Goal: Transaction & Acquisition: Purchase product/service

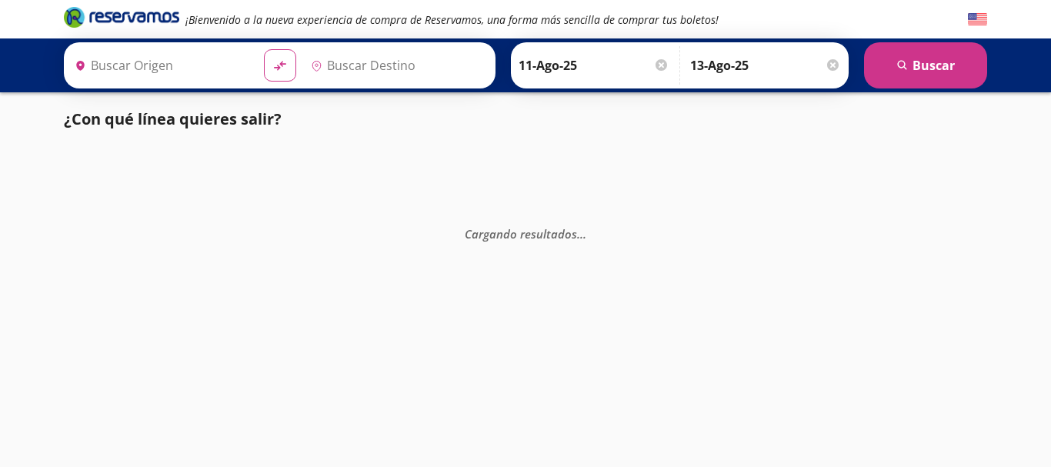
type input "[GEOGRAPHIC_DATA], [GEOGRAPHIC_DATA]"
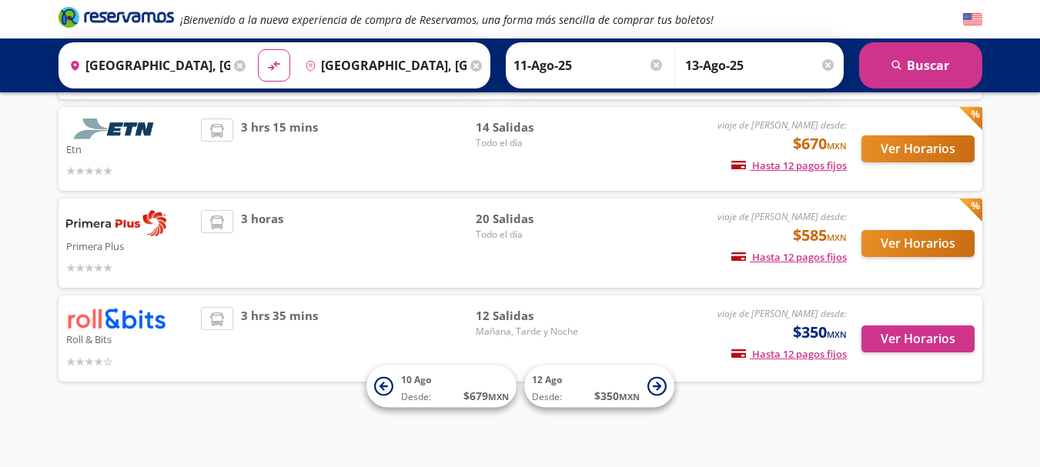
scroll to position [188, 0]
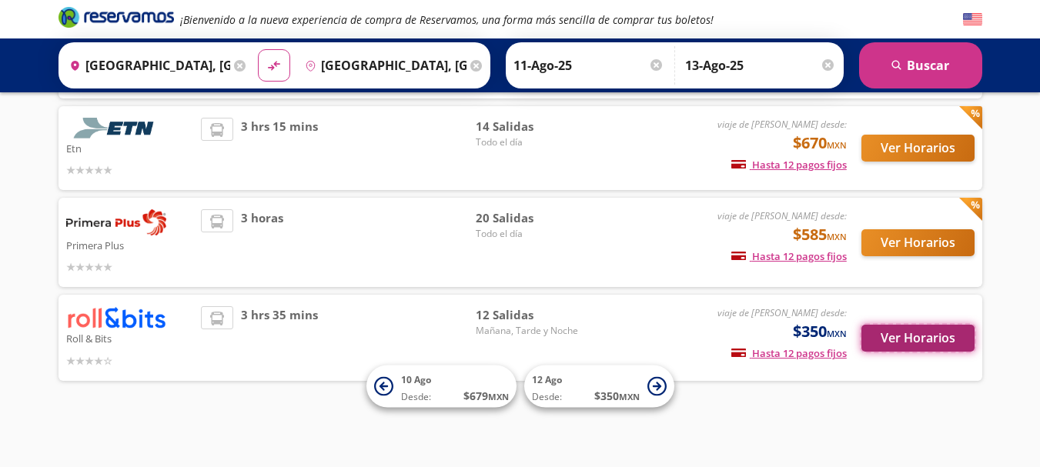
click at [904, 335] on button "Ver Horarios" at bounding box center [917, 338] width 113 height 27
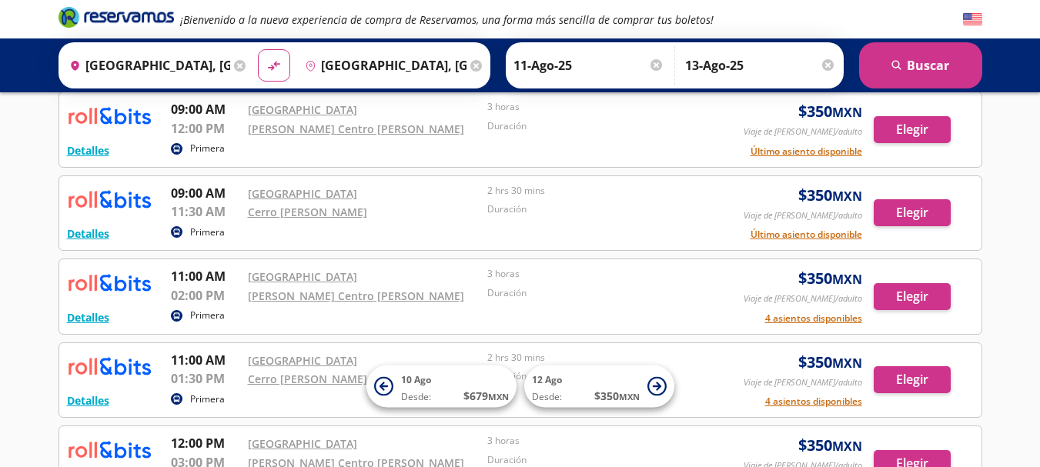
scroll to position [86, 0]
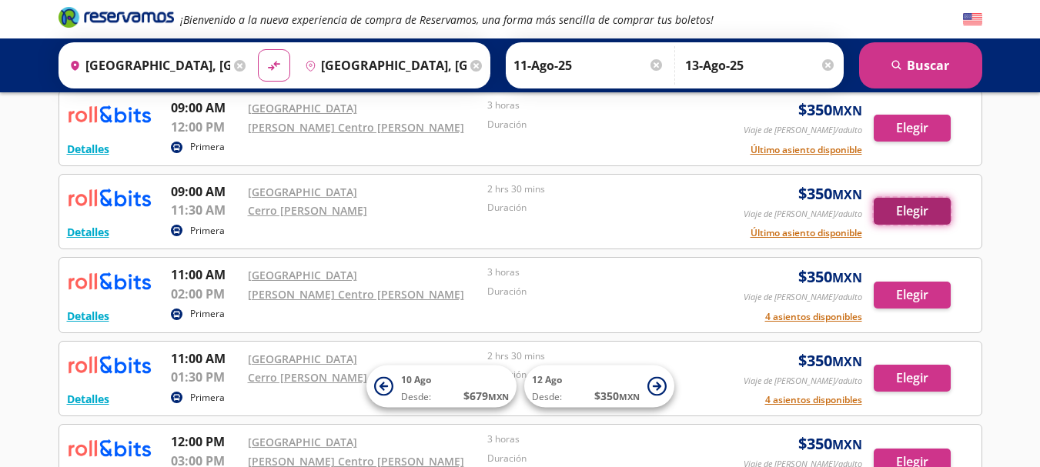
click at [904, 212] on button "Elegir" at bounding box center [912, 211] width 77 height 27
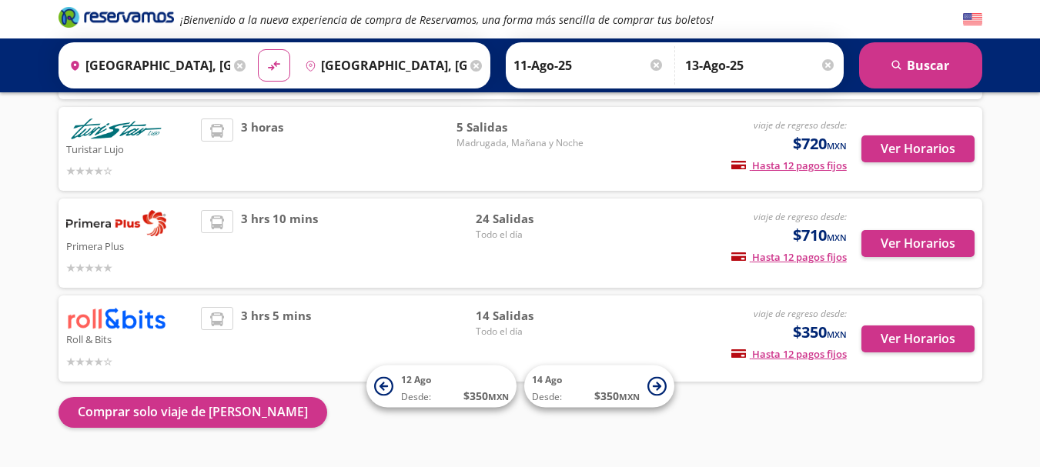
scroll to position [189, 0]
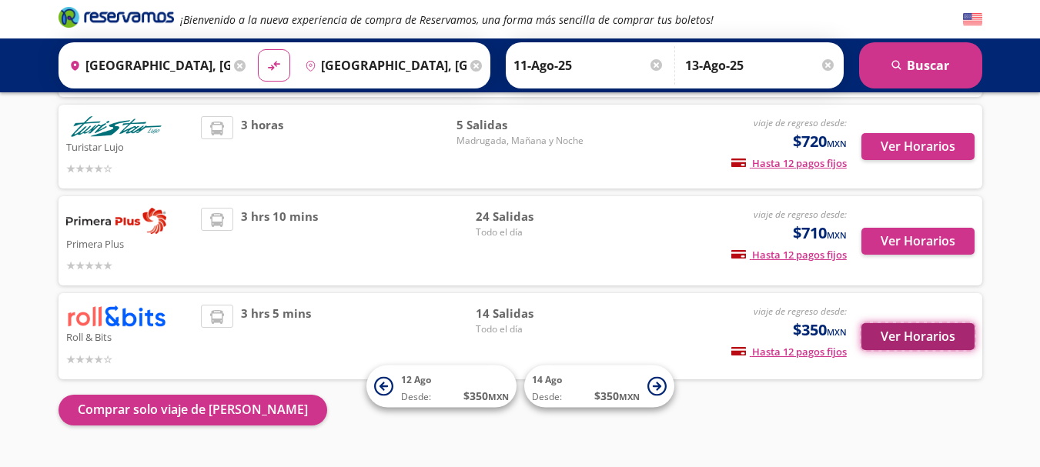
click at [894, 339] on button "Ver Horarios" at bounding box center [917, 336] width 113 height 27
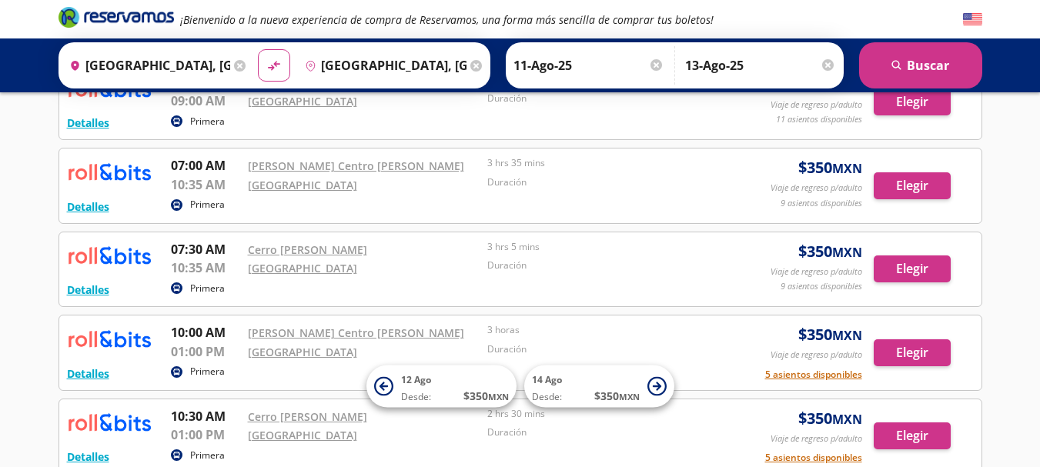
scroll to position [462, 0]
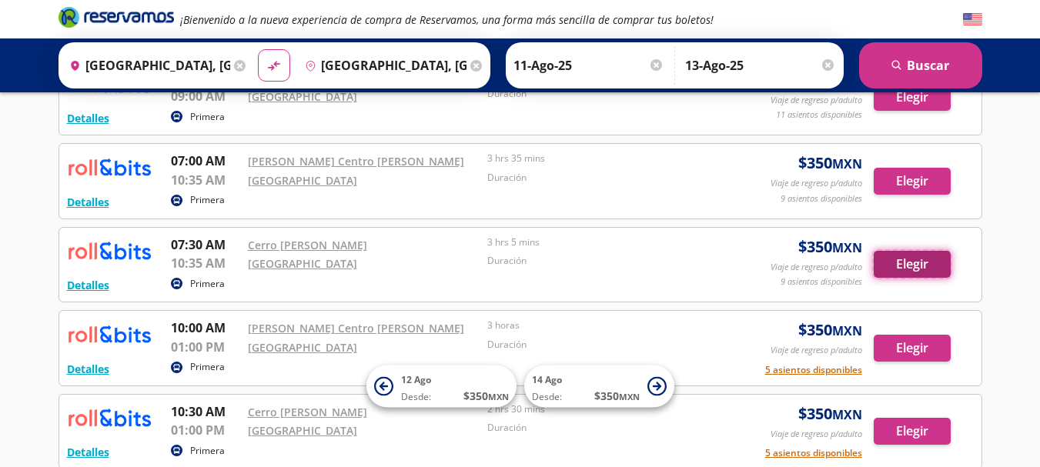
click at [913, 265] on button "Elegir" at bounding box center [912, 264] width 77 height 27
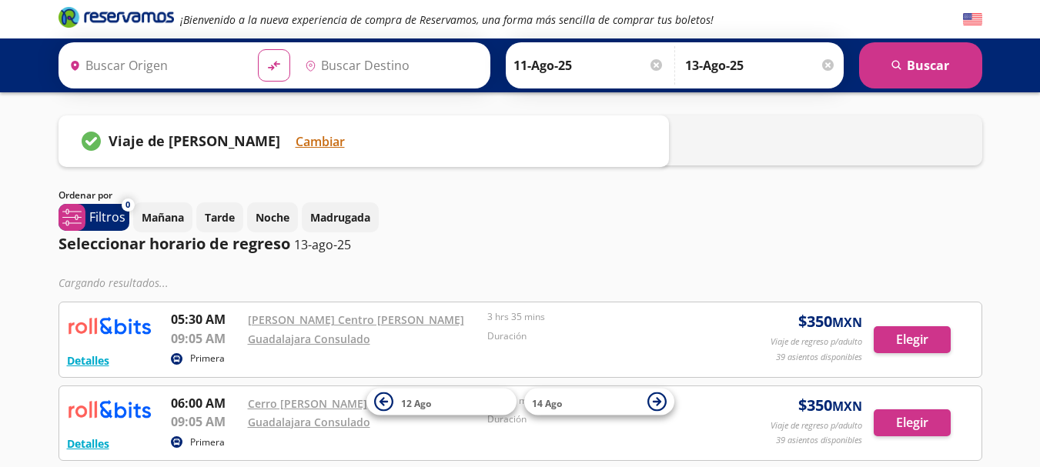
type input "[GEOGRAPHIC_DATA], [GEOGRAPHIC_DATA]"
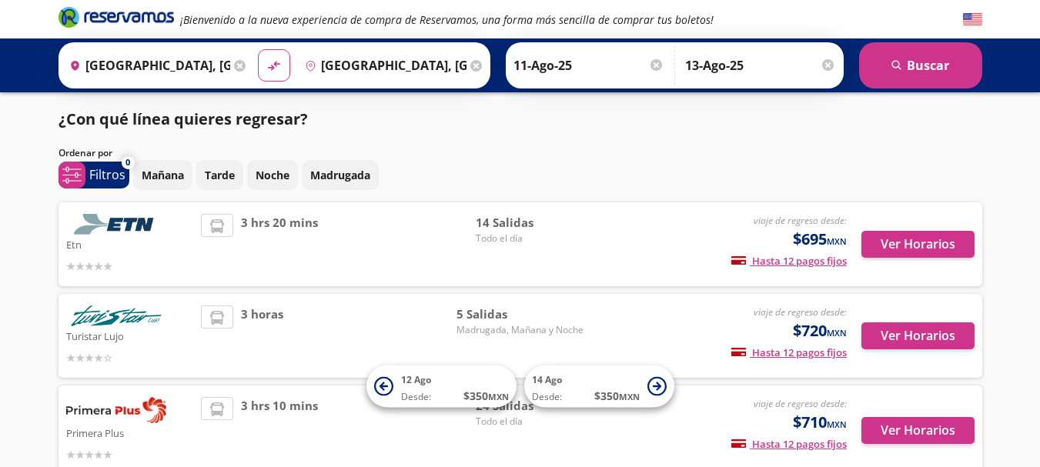
scroll to position [189, 0]
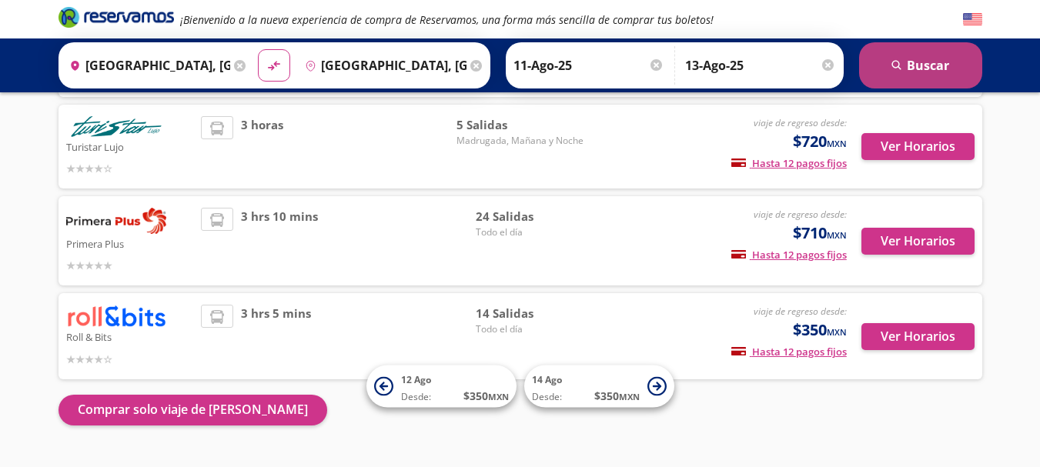
click at [933, 64] on button "search [GEOGRAPHIC_DATA]" at bounding box center [920, 65] width 123 height 46
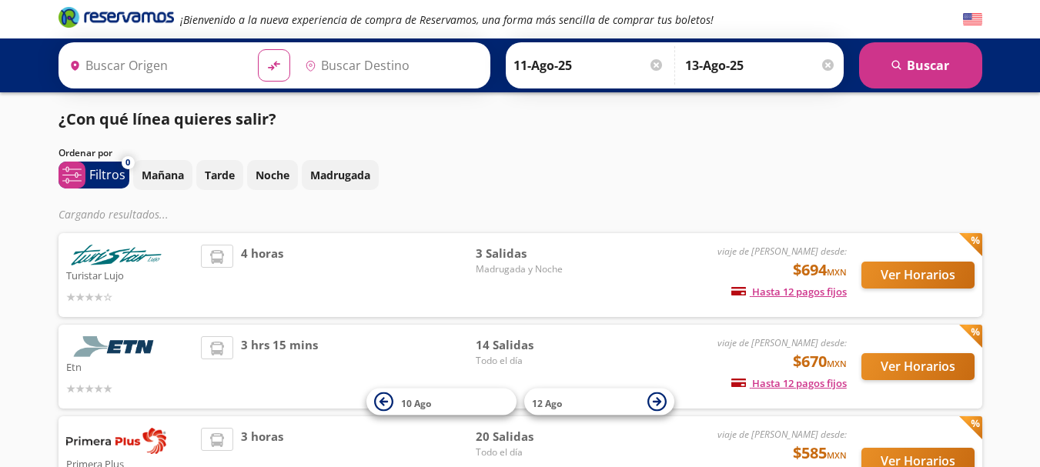
type input "[GEOGRAPHIC_DATA], [GEOGRAPHIC_DATA]"
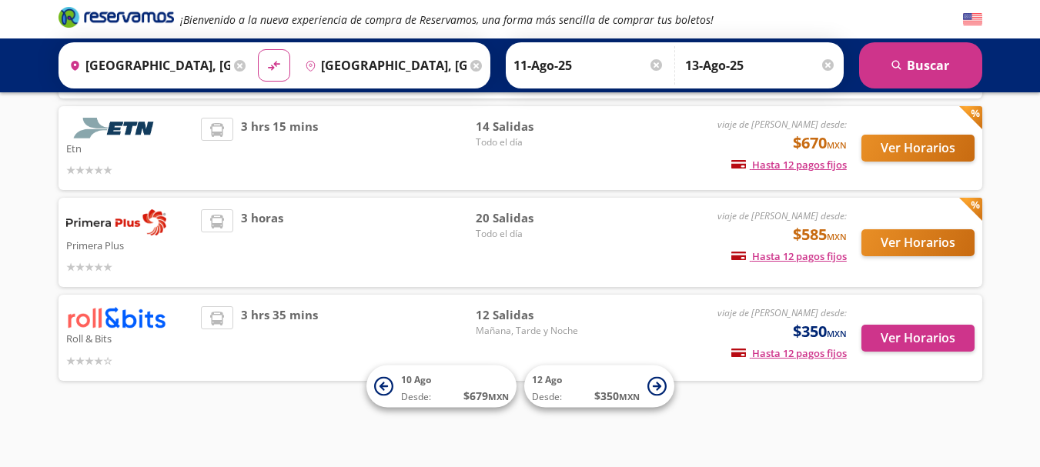
scroll to position [188, 0]
click at [945, 335] on button "Ver Horarios" at bounding box center [917, 338] width 113 height 27
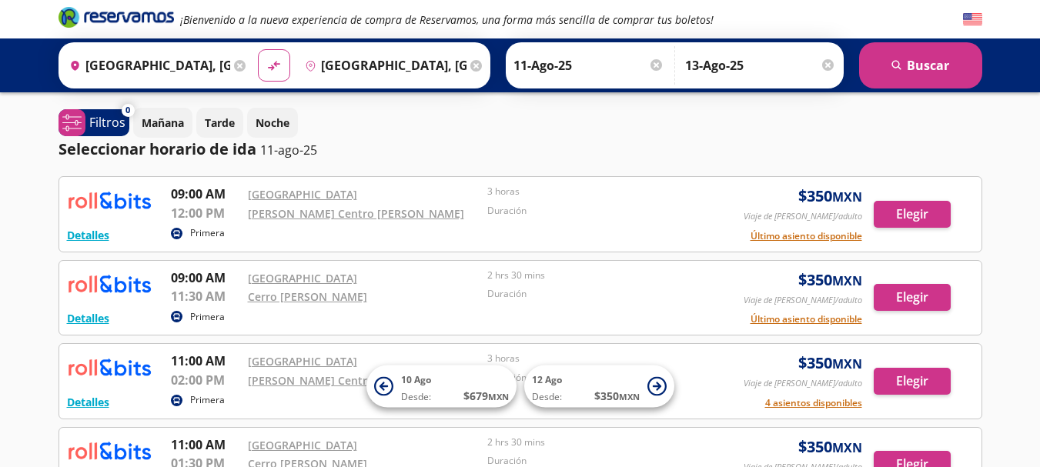
click at [871, 384] on div "Detalles Primera 11:00 AM Oxxo [GEOGRAPHIC_DATA] 02:00 PM [PERSON_NAME] Centro …" at bounding box center [520, 381] width 907 height 59
click at [917, 375] on button "Elegir" at bounding box center [912, 381] width 77 height 27
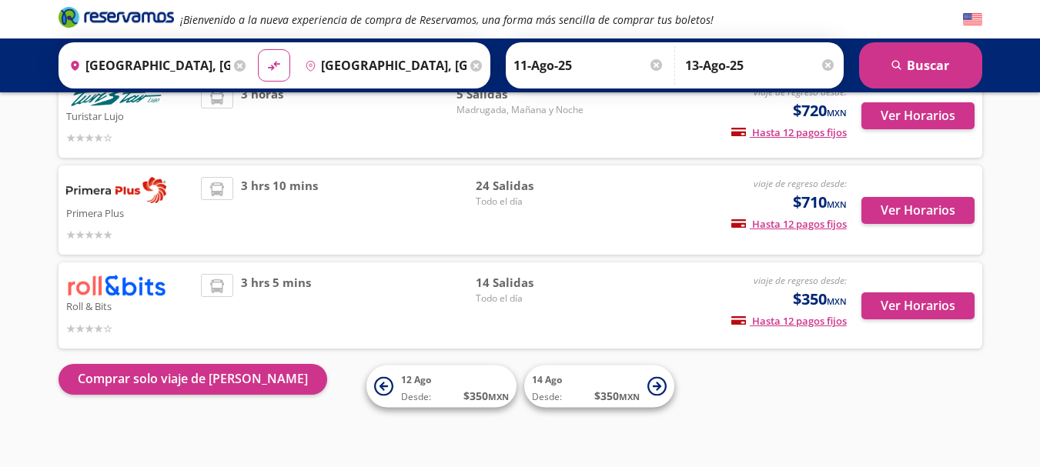
scroll to position [222, 0]
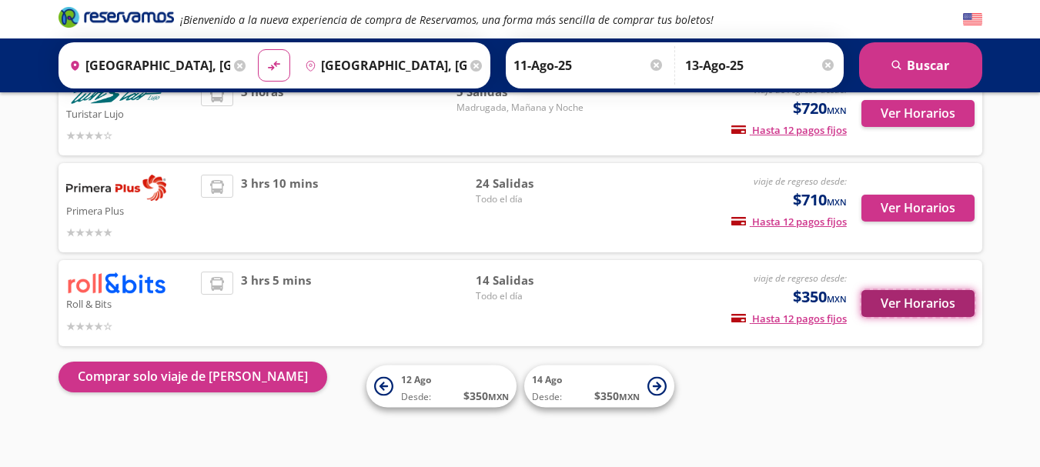
click at [927, 302] on button "Ver Horarios" at bounding box center [917, 303] width 113 height 27
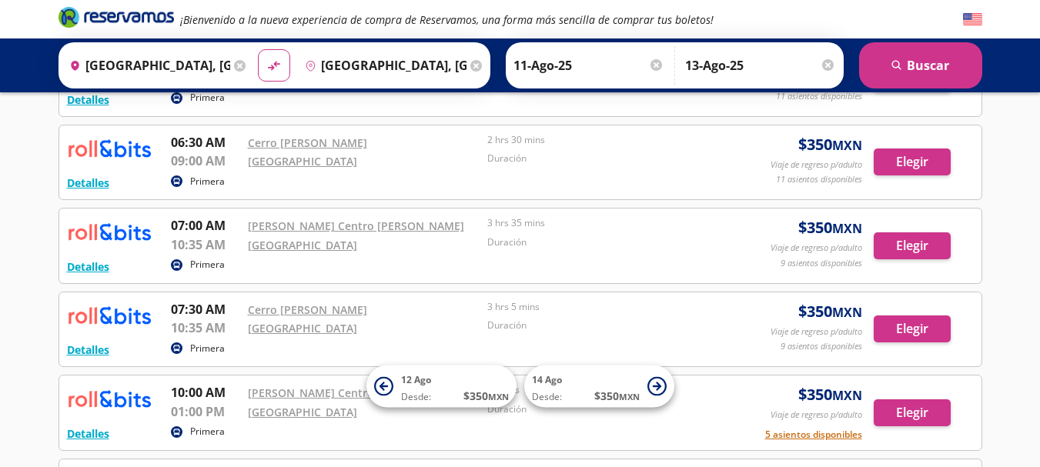
scroll to position [402, 0]
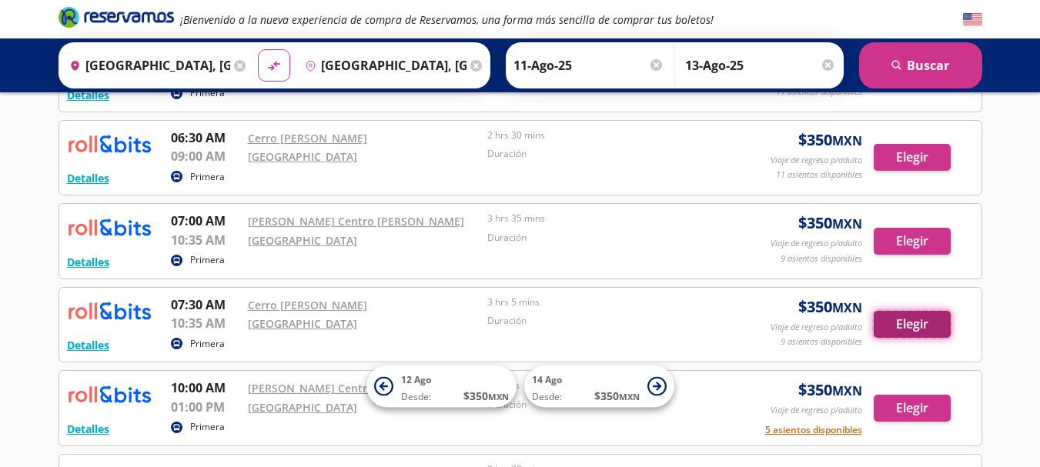
click at [914, 320] on button "Elegir" at bounding box center [912, 324] width 77 height 27
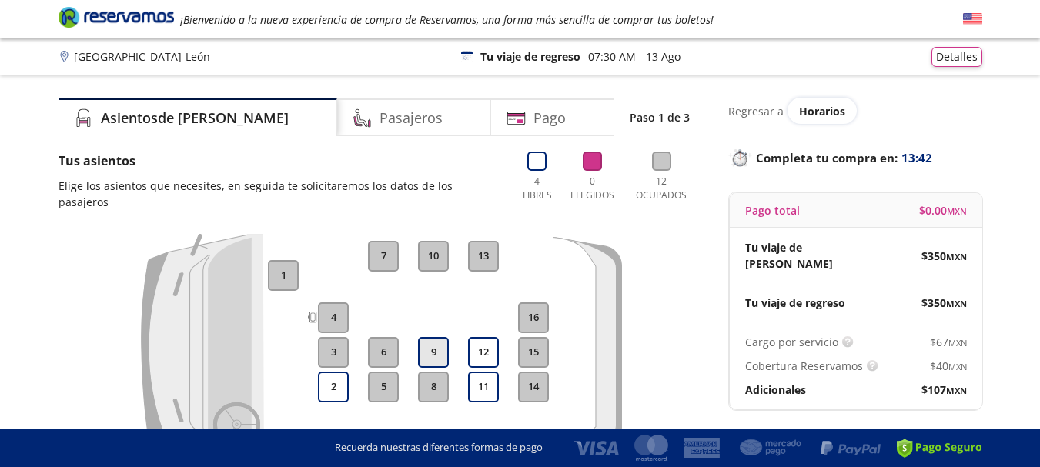
click at [431, 337] on button "9" at bounding box center [433, 352] width 31 height 31
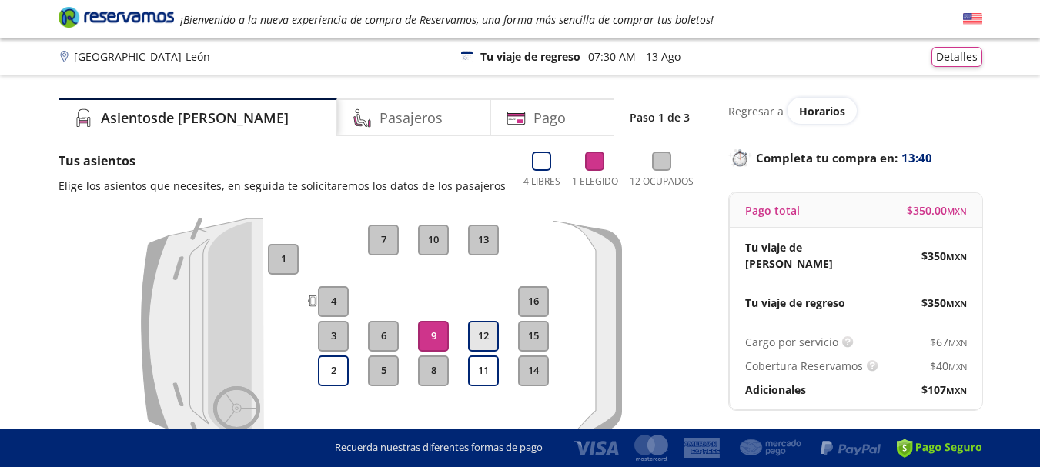
click at [486, 339] on button "12" at bounding box center [483, 336] width 31 height 31
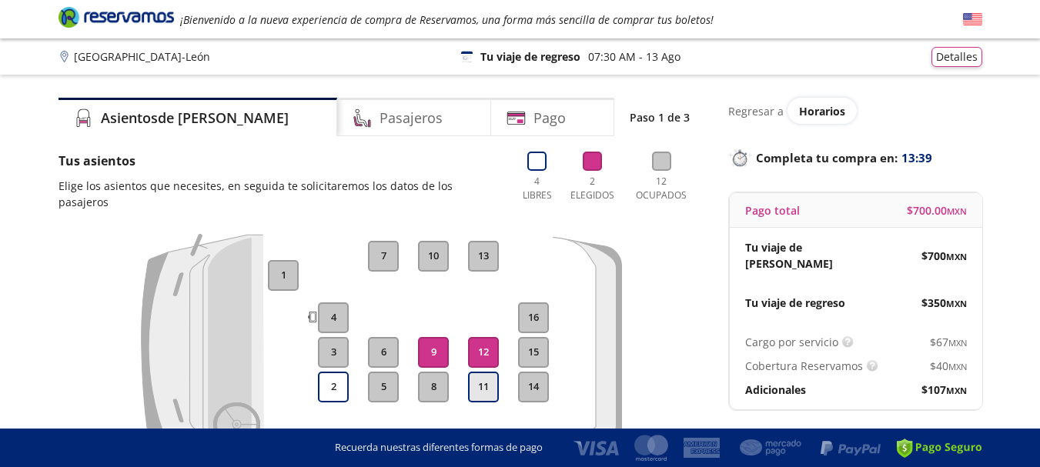
click at [481, 378] on button "11" at bounding box center [483, 387] width 31 height 31
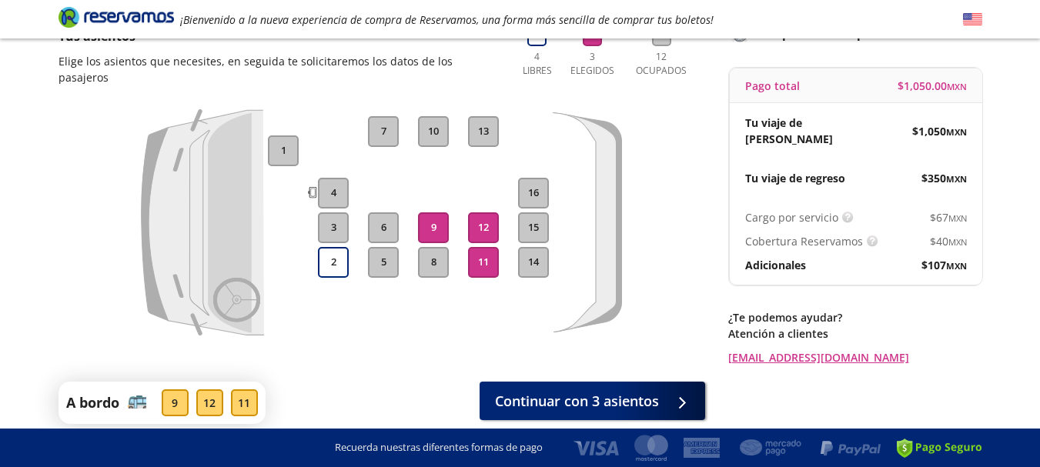
scroll to position [129, 0]
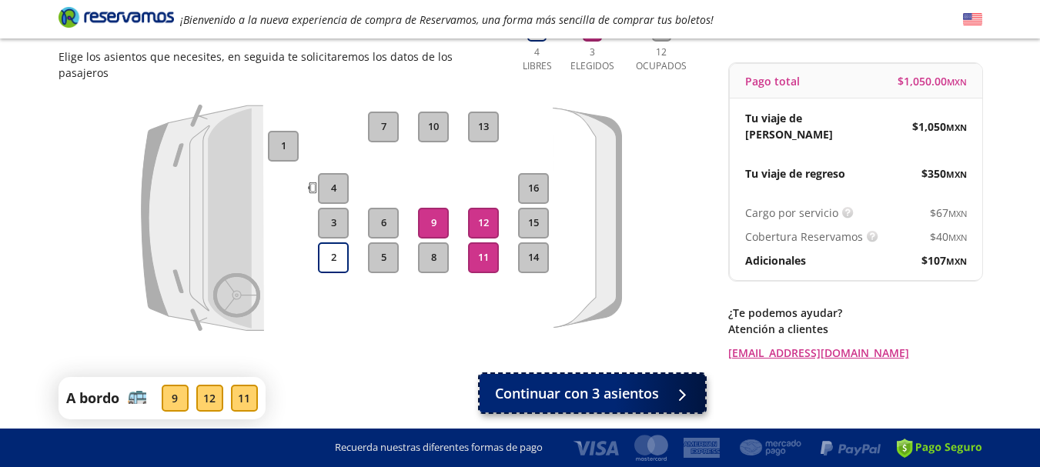
click at [669, 384] on div at bounding box center [678, 393] width 23 height 19
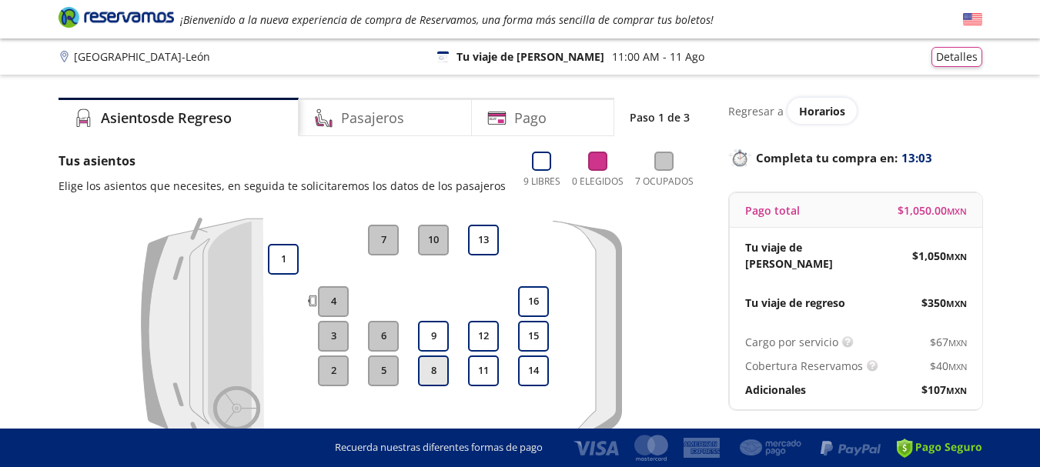
click at [426, 370] on button "8" at bounding box center [433, 371] width 31 height 31
click at [427, 335] on button "9" at bounding box center [433, 336] width 31 height 31
click at [434, 333] on button "9" at bounding box center [433, 336] width 31 height 31
click at [438, 373] on button "8" at bounding box center [433, 371] width 31 height 31
click at [536, 370] on button "14" at bounding box center [533, 371] width 31 height 31
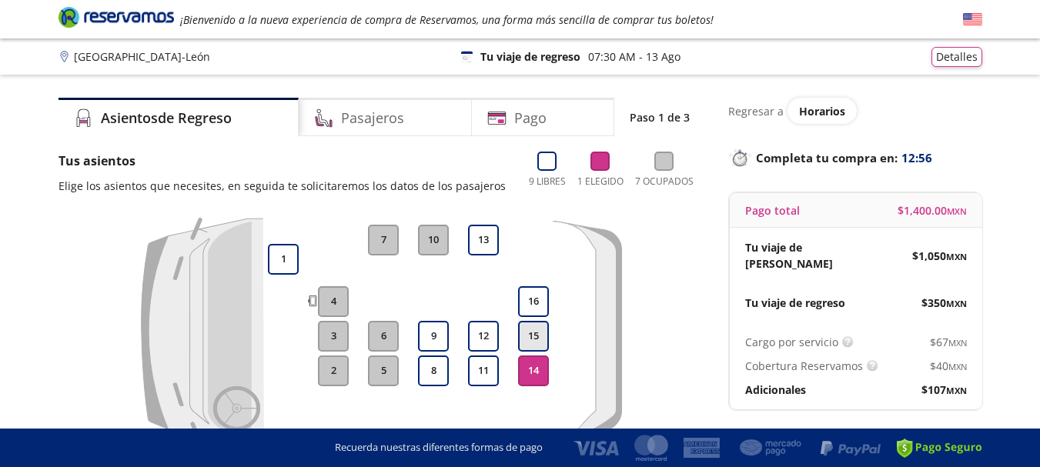
click at [538, 334] on button "15" at bounding box center [533, 336] width 31 height 31
click at [526, 295] on button "16" at bounding box center [533, 301] width 31 height 31
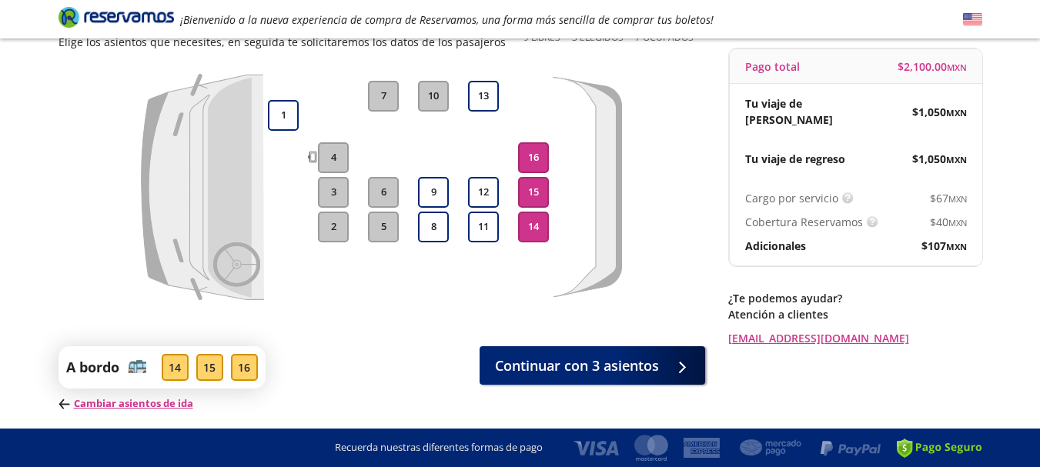
scroll to position [169, 0]
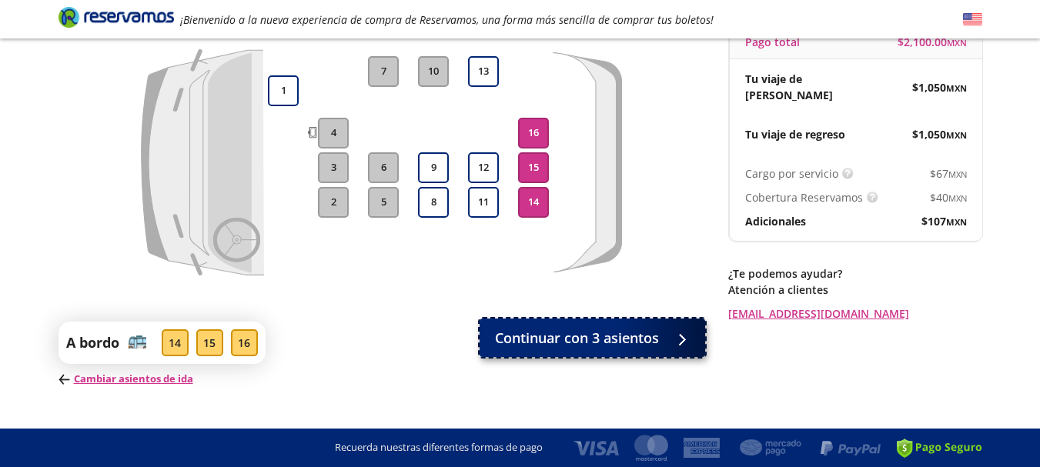
click at [683, 342] on div at bounding box center [678, 338] width 23 height 19
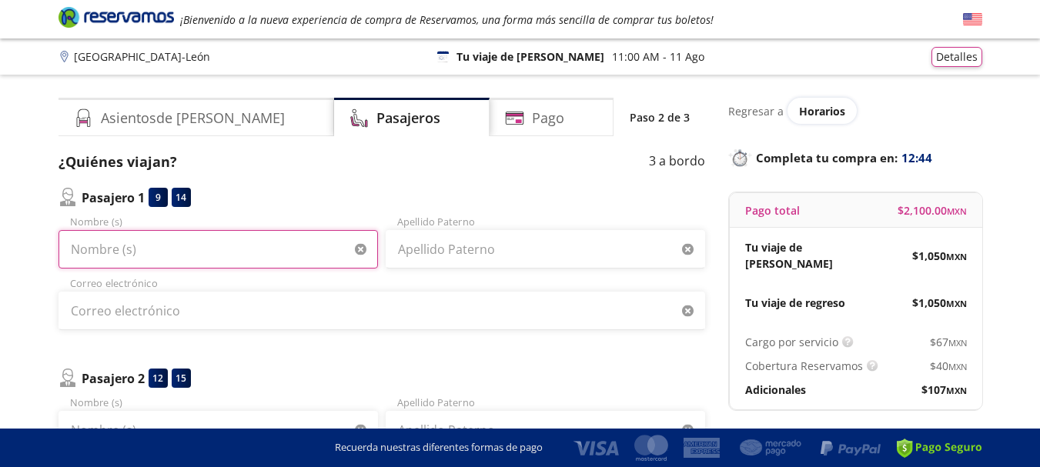
click at [232, 264] on input "Nombre (s)" at bounding box center [217, 249] width 319 height 38
type input "rosario"
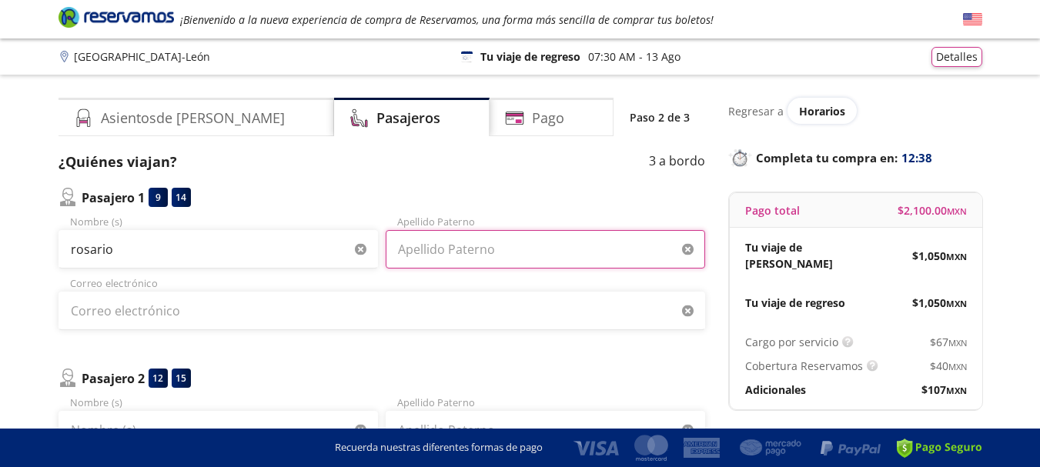
click at [472, 249] on input "Apellido Paterno" at bounding box center [545, 249] width 319 height 38
type input "[PERSON_NAME]"
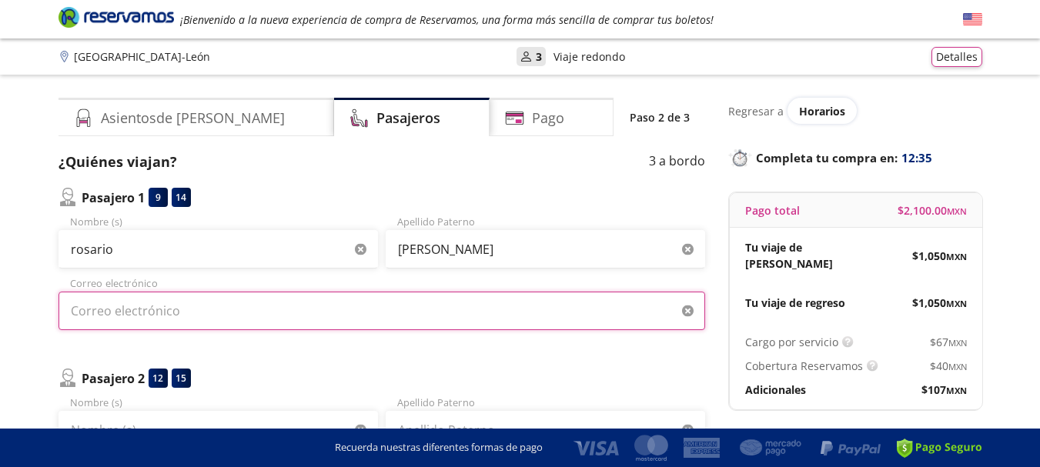
click at [379, 316] on input "Correo electrónico" at bounding box center [381, 311] width 647 height 38
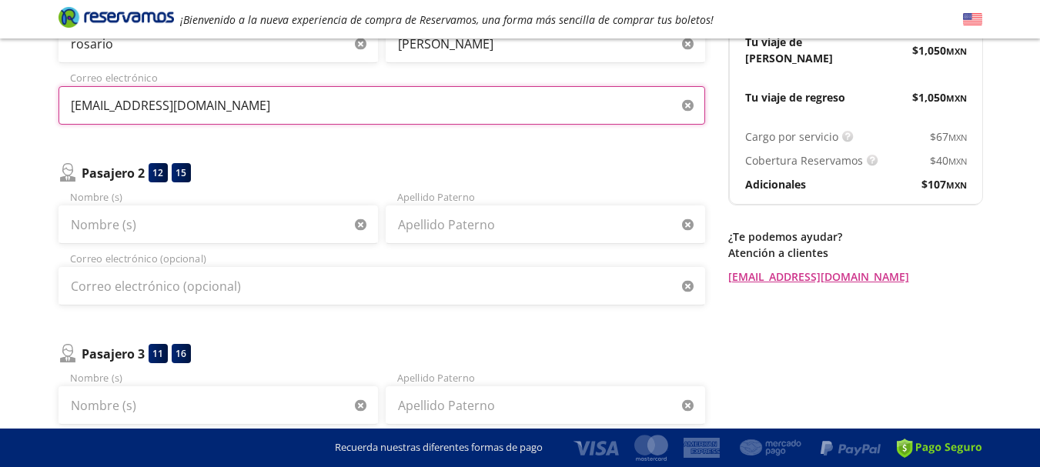
scroll to position [224, 0]
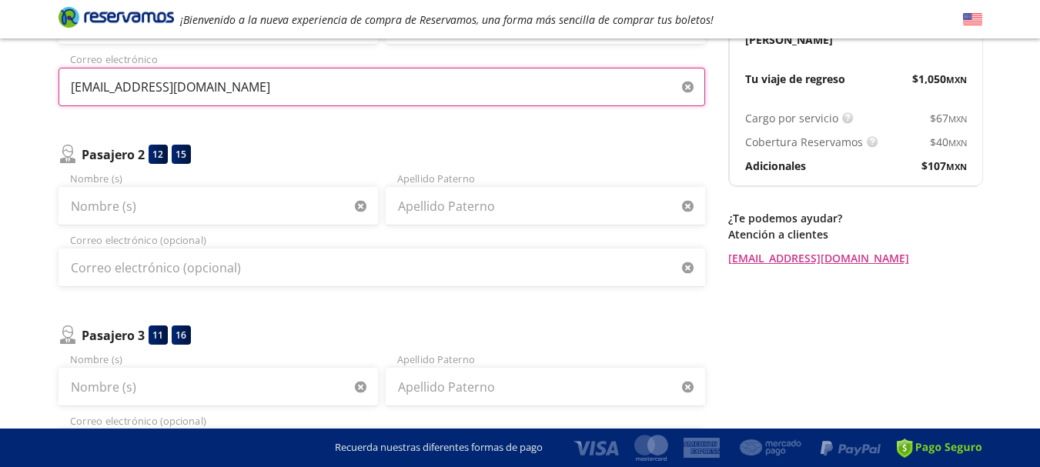
type input "[EMAIL_ADDRESS][DOMAIN_NAME]"
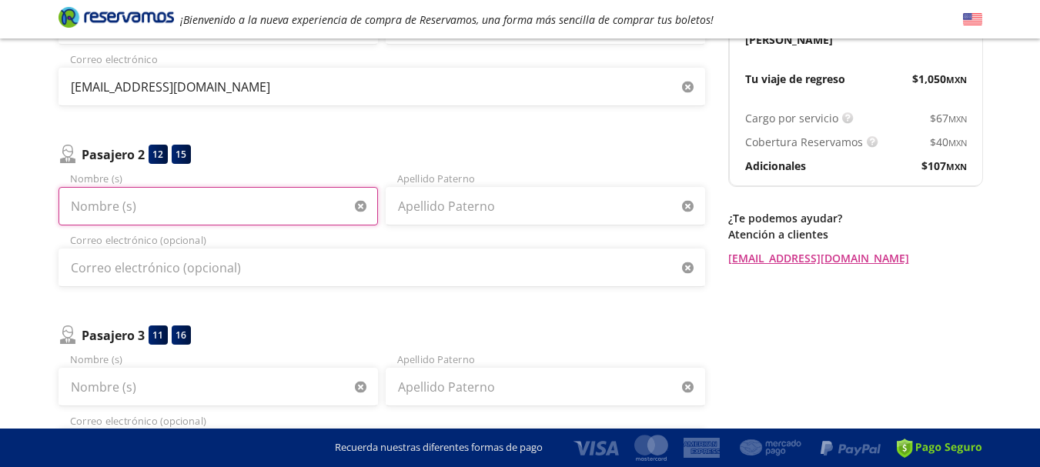
click at [260, 208] on input "Nombre (s)" at bounding box center [217, 206] width 319 height 38
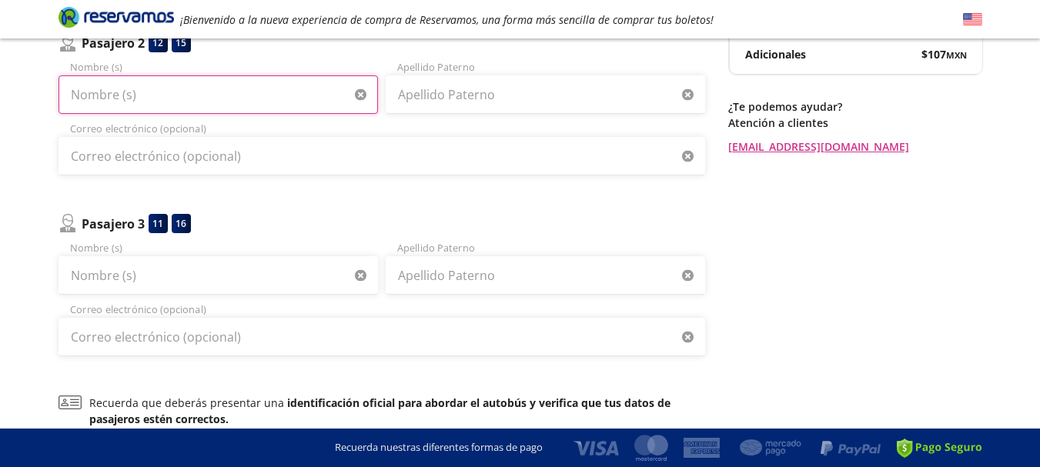
scroll to position [336, 0]
type input "[PERSON_NAME]"
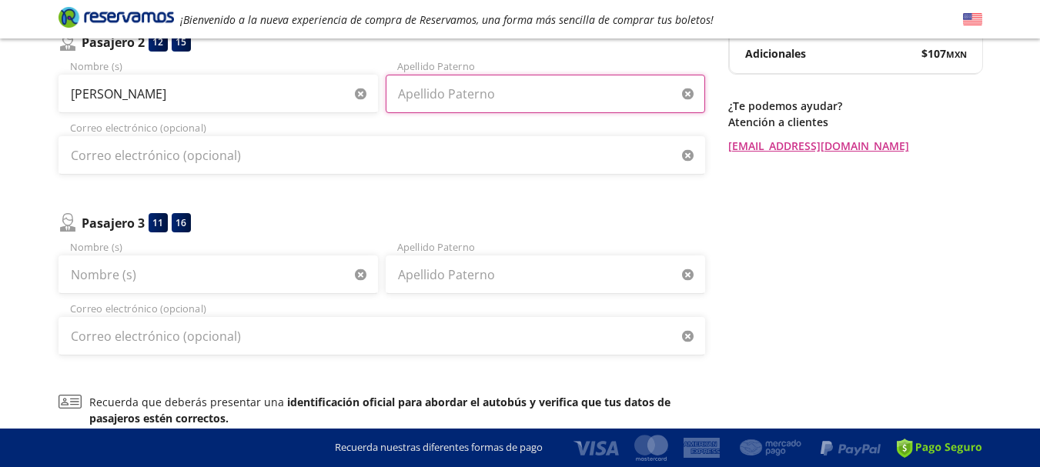
click at [437, 86] on input "Apellido Paterno" at bounding box center [545, 94] width 319 height 38
type input "[PERSON_NAME]"
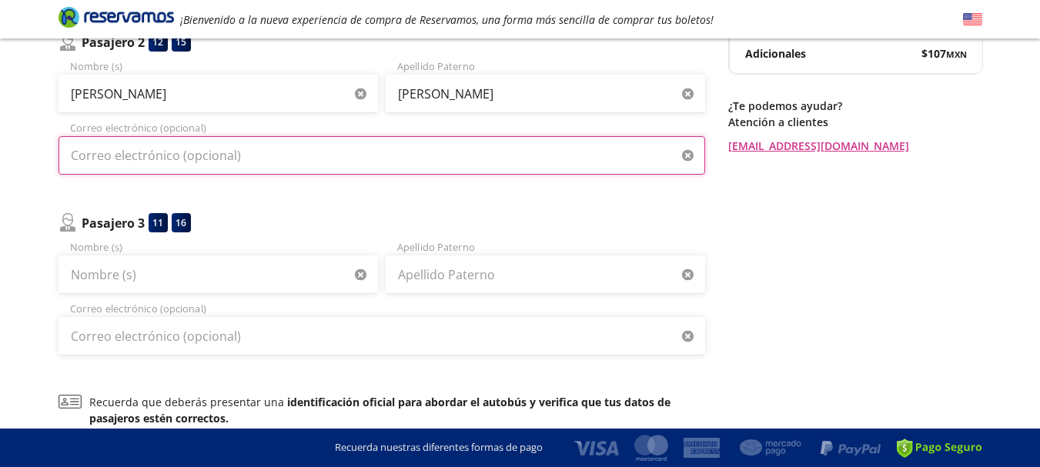
click at [385, 162] on input "Correo electrónico (opcional)" at bounding box center [381, 155] width 647 height 38
type input "[EMAIL_ADDRESS][DOMAIN_NAME]"
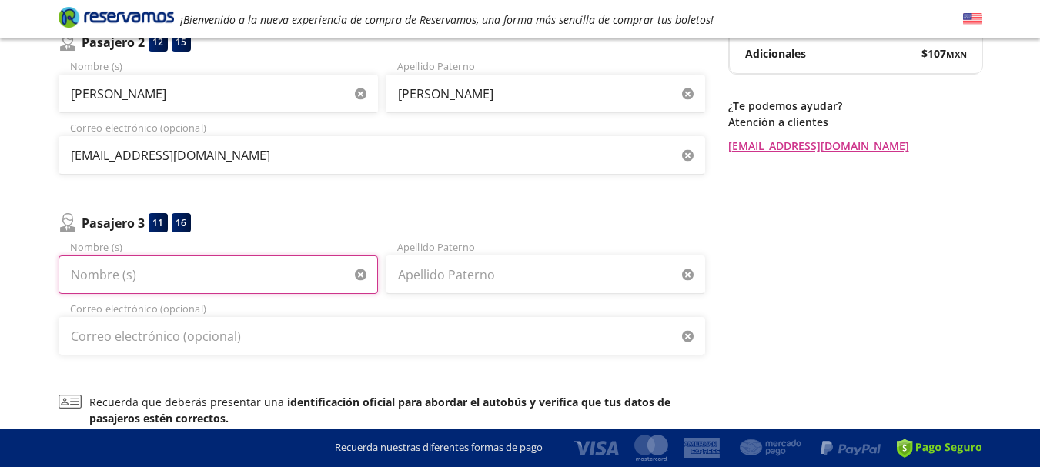
click at [144, 279] on input "Nombre (s)" at bounding box center [217, 275] width 319 height 38
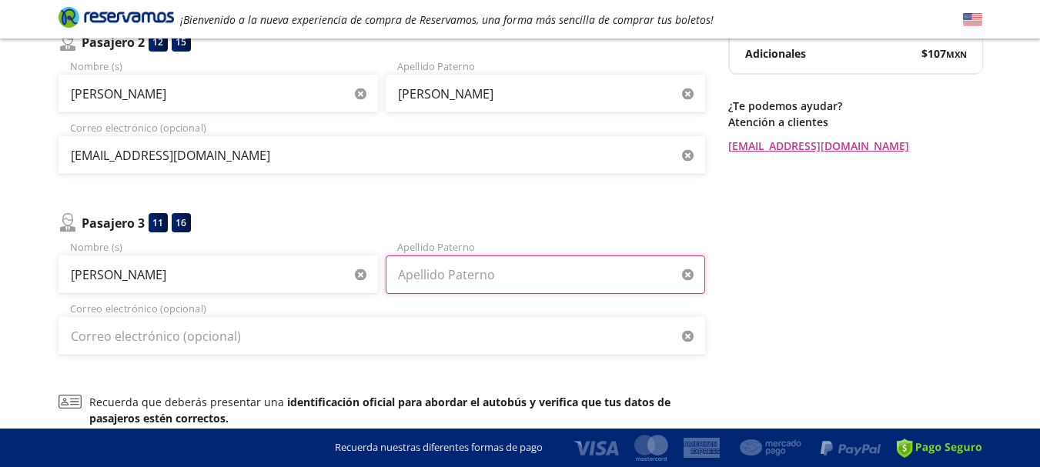
click at [503, 276] on input "Apellido Paterno" at bounding box center [545, 275] width 319 height 38
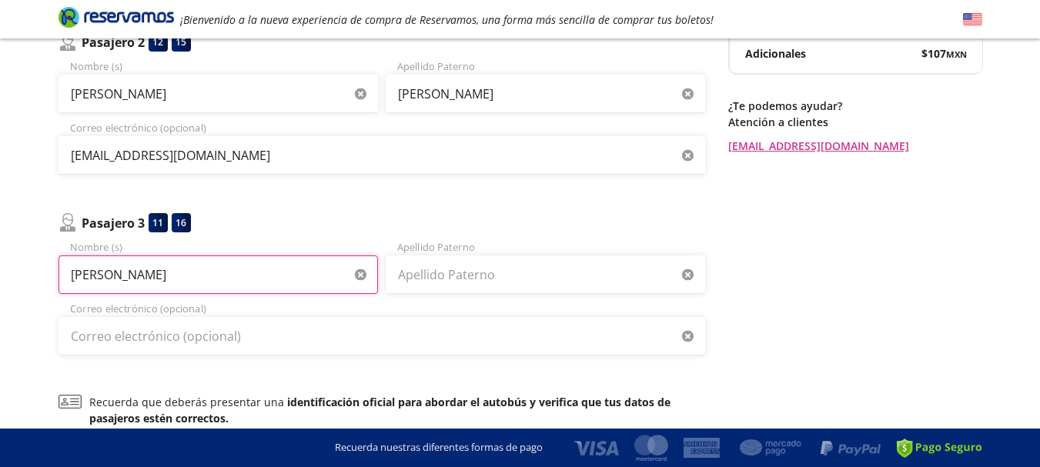
click at [238, 284] on input "[PERSON_NAME]" at bounding box center [217, 275] width 319 height 38
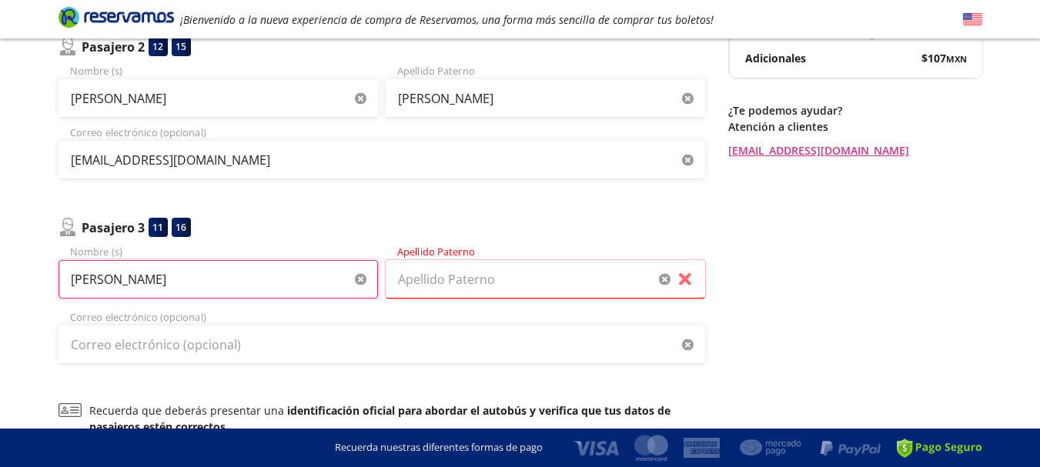
scroll to position [331, 0]
type input "[PERSON_NAME]"
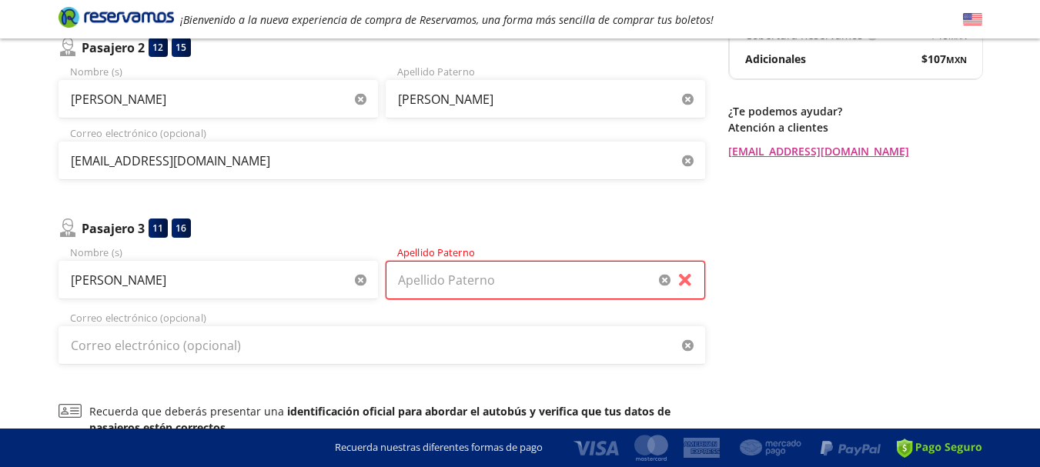
click at [511, 287] on input "Apellido Paterno" at bounding box center [545, 280] width 319 height 38
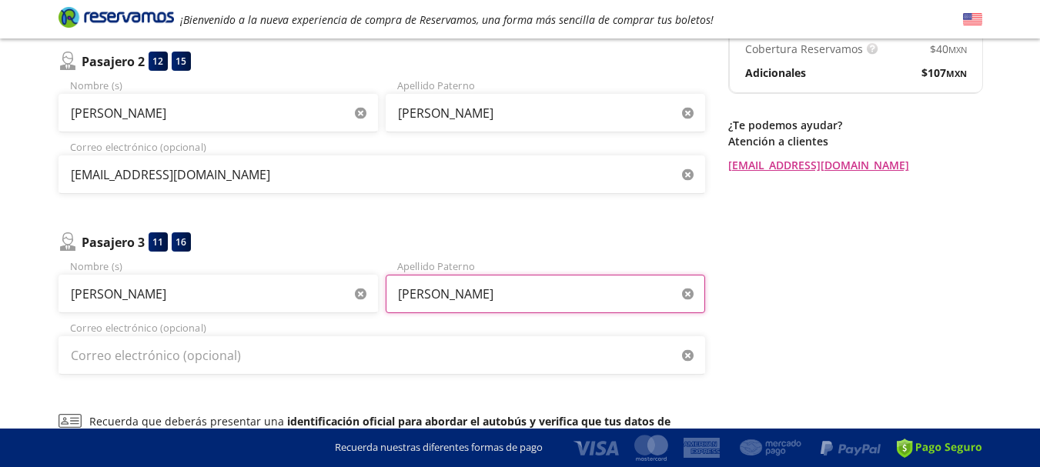
scroll to position [307, 0]
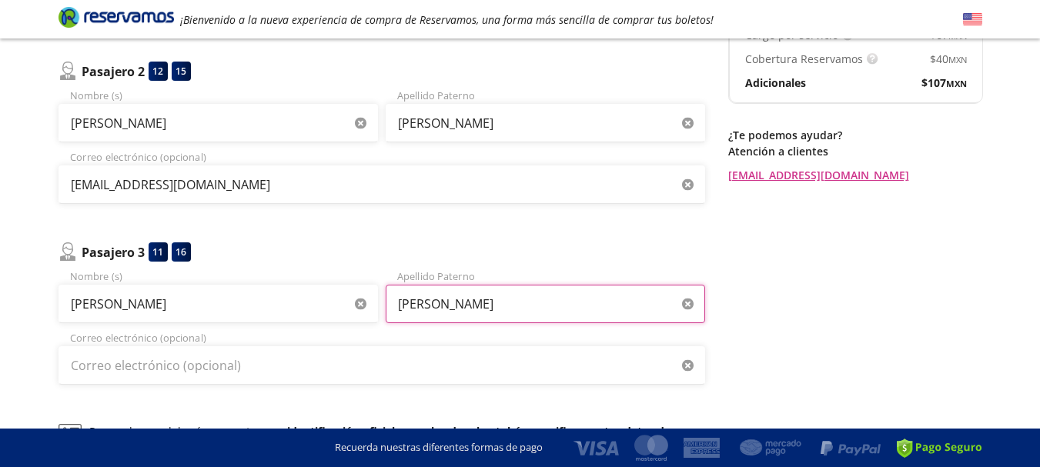
type input "[PERSON_NAME]"
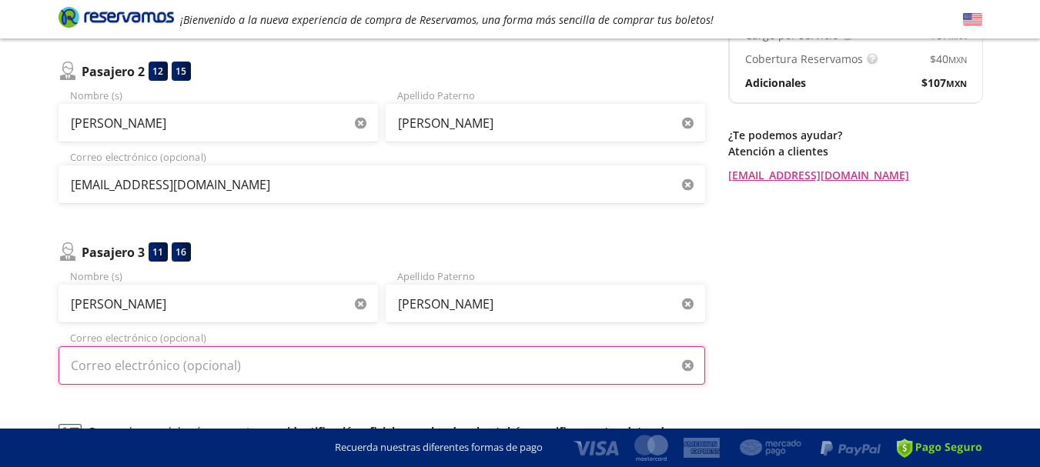
click at [311, 358] on input "Correo electrónico (opcional)" at bounding box center [381, 365] width 647 height 38
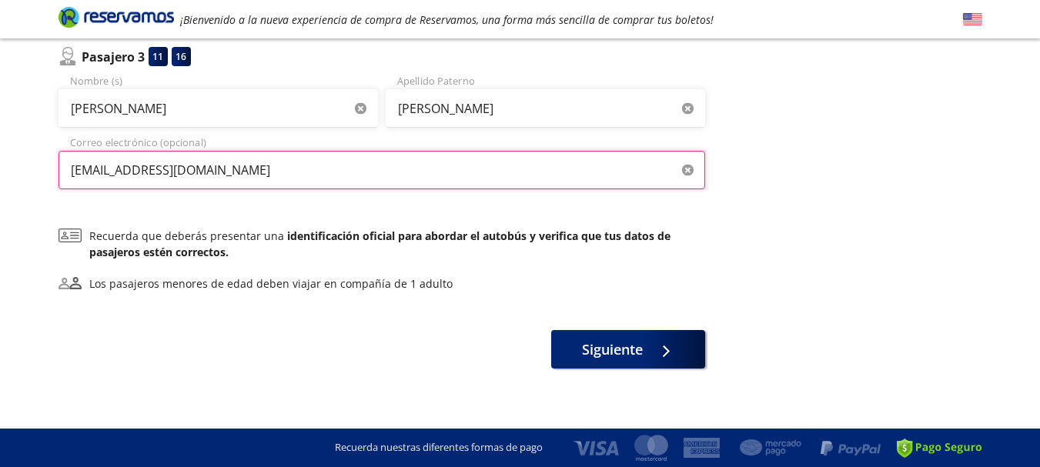
scroll to position [512, 0]
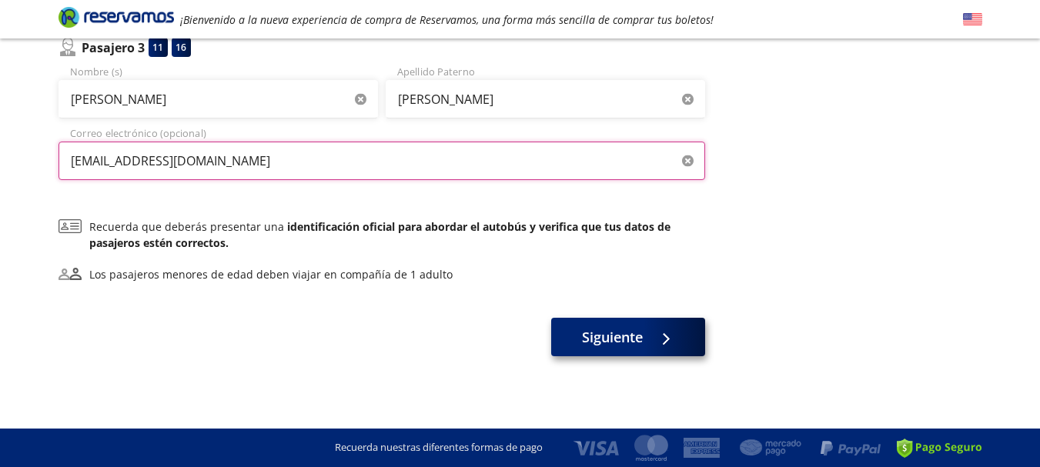
type input "[EMAIL_ADDRESS][DOMAIN_NAME]"
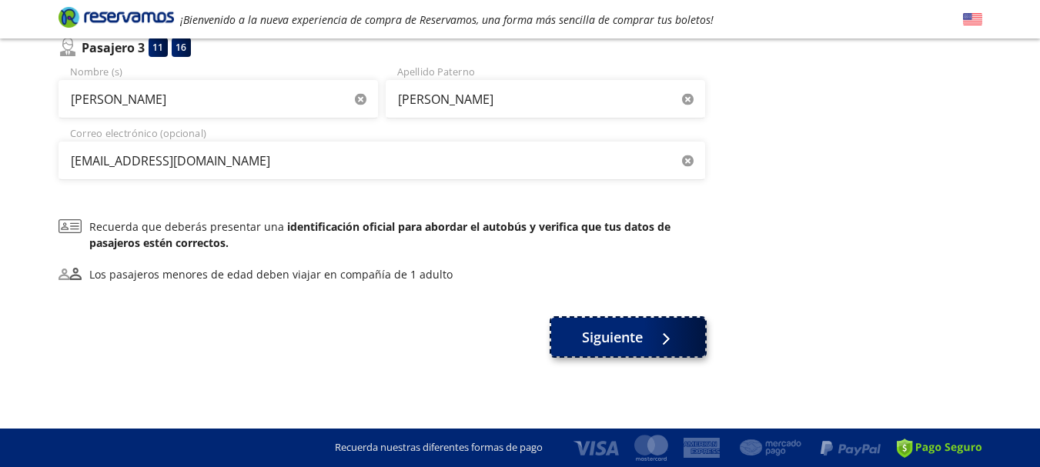
click at [685, 334] on button "Siguiente" at bounding box center [628, 337] width 154 height 38
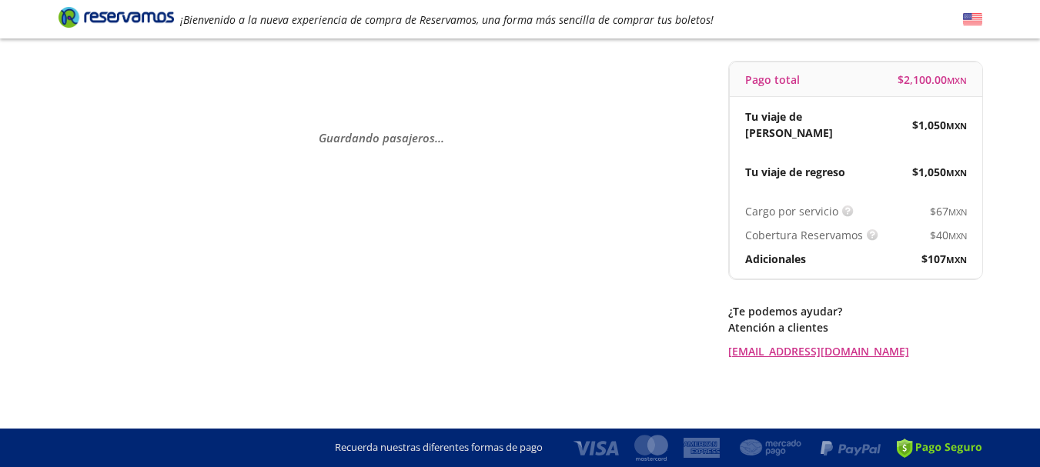
scroll to position [0, 0]
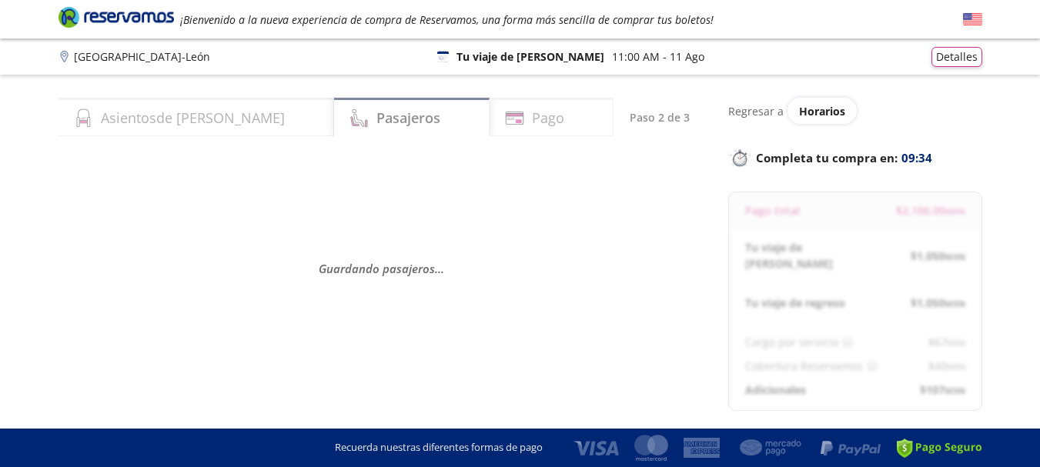
select select "MX"
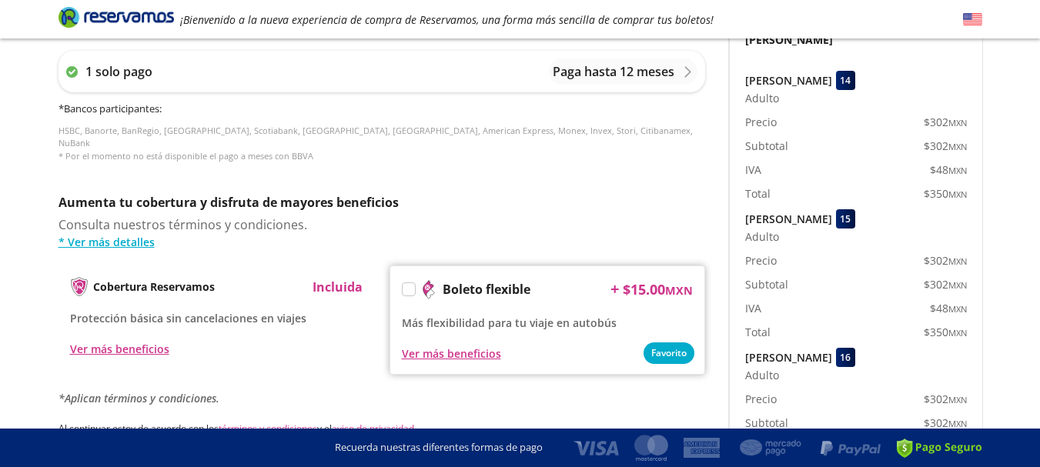
scroll to position [671, 0]
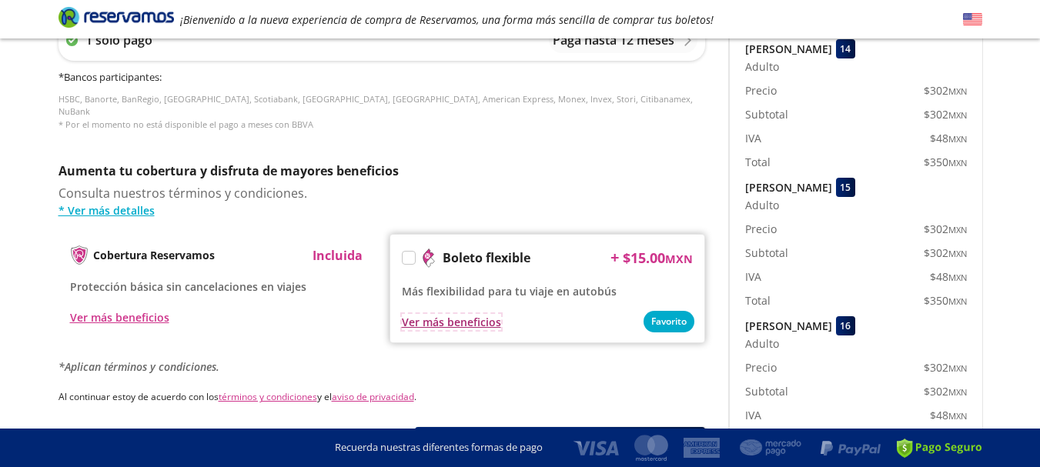
click at [438, 314] on div "Ver más beneficios" at bounding box center [451, 322] width 99 height 16
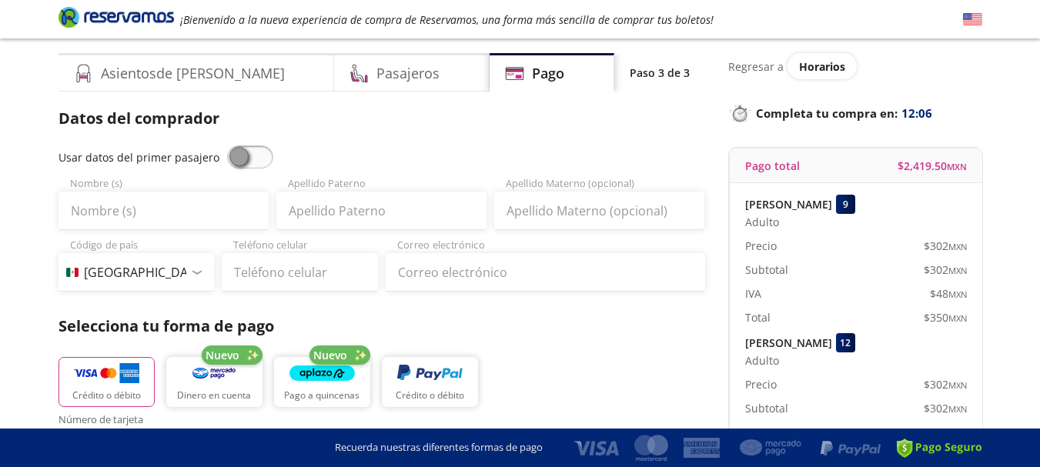
scroll to position [0, 0]
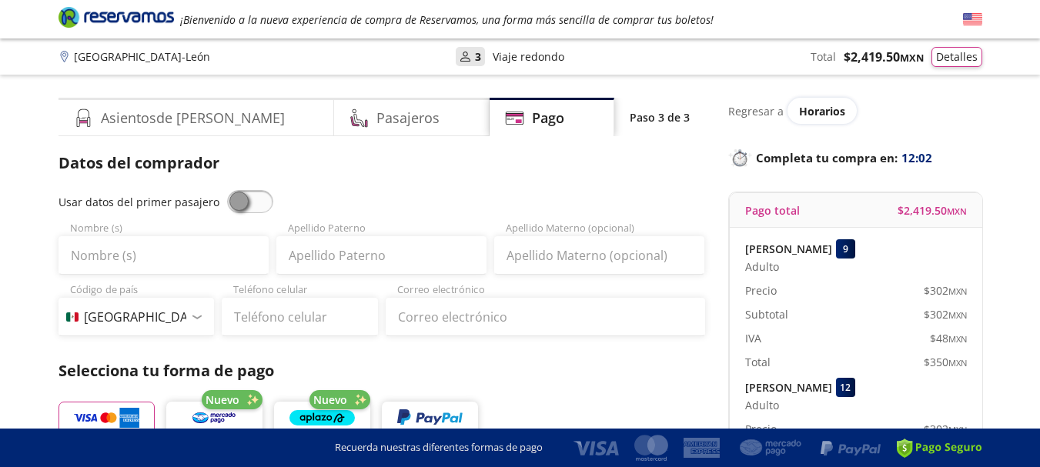
click at [237, 198] on span at bounding box center [250, 201] width 46 height 23
click at [227, 190] on input "checkbox" at bounding box center [227, 190] width 0 height 0
type input "rosario"
type input "[PERSON_NAME]"
type input "[EMAIL_ADDRESS][DOMAIN_NAME]"
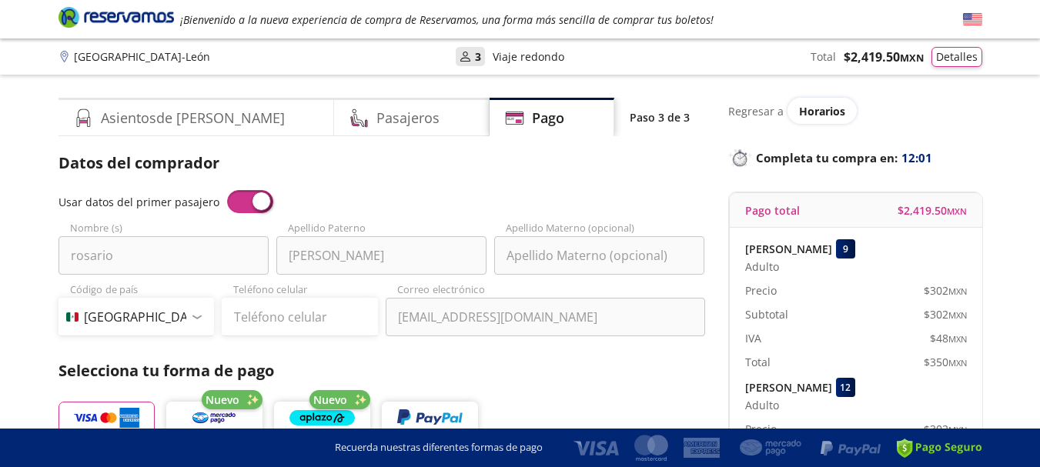
drag, startPoint x: 229, startPoint y: 197, endPoint x: 265, endPoint y: 199, distance: 35.4
click at [265, 199] on span at bounding box center [250, 201] width 46 height 23
click at [227, 190] on input "checkbox" at bounding box center [227, 190] width 0 height 0
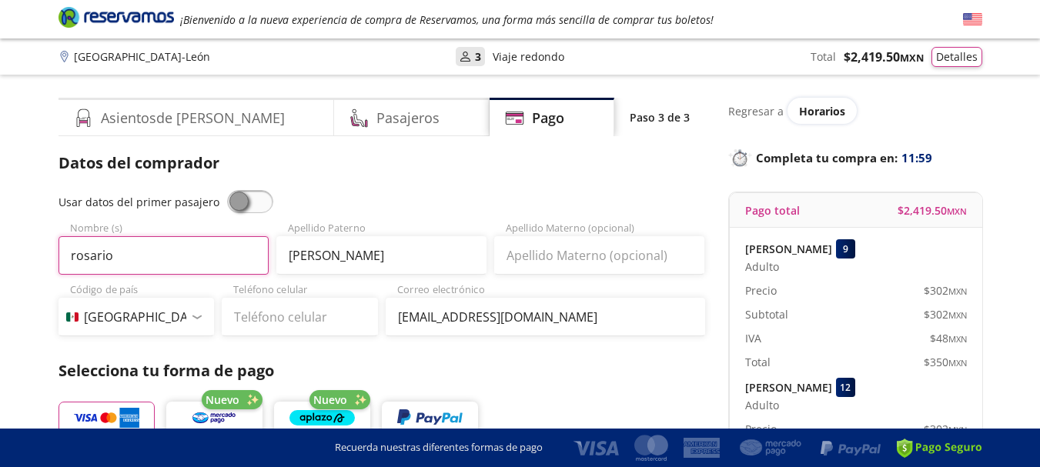
click at [127, 253] on input "rosario" at bounding box center [163, 255] width 210 height 38
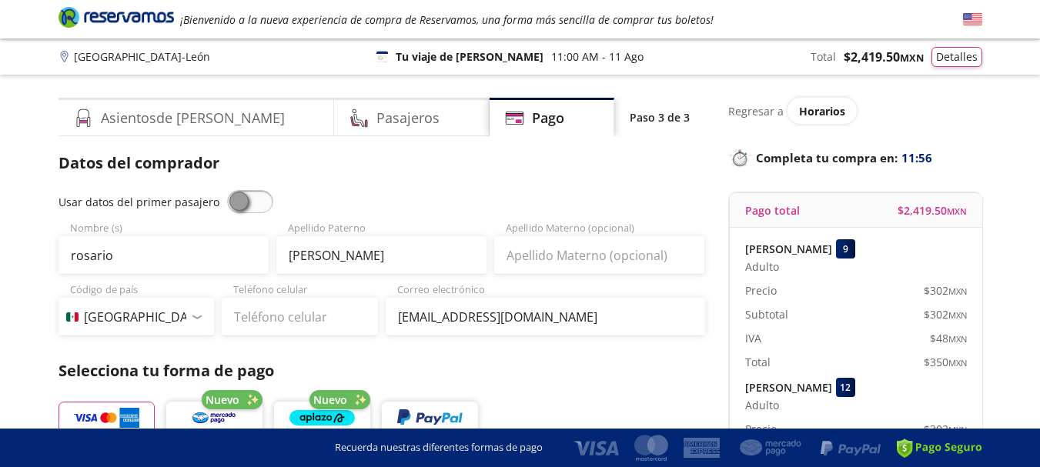
drag, startPoint x: 240, startPoint y: 204, endPoint x: 298, endPoint y: 207, distance: 57.8
click at [298, 207] on div "Usar datos del primer pasajero" at bounding box center [381, 201] width 647 height 23
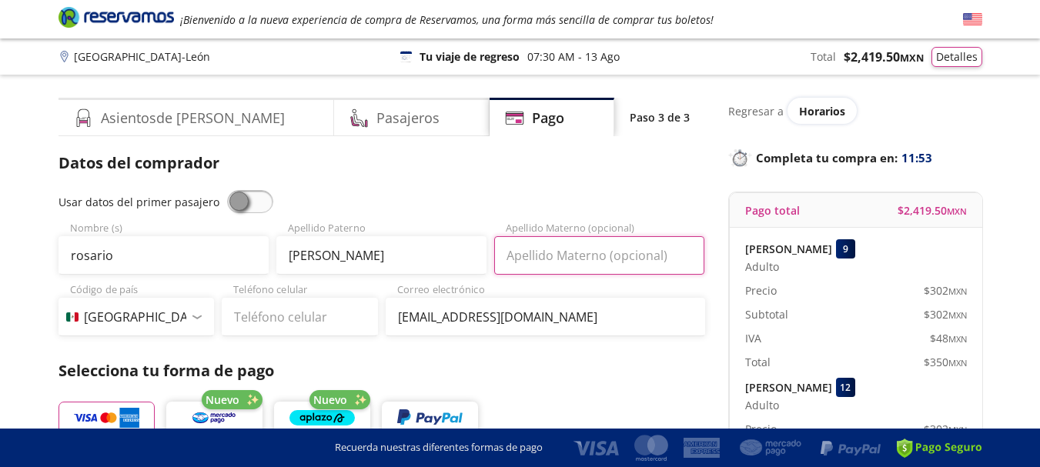
click at [526, 265] on input "Apellido Materno (opcional)" at bounding box center [599, 255] width 210 height 38
type input "gil"
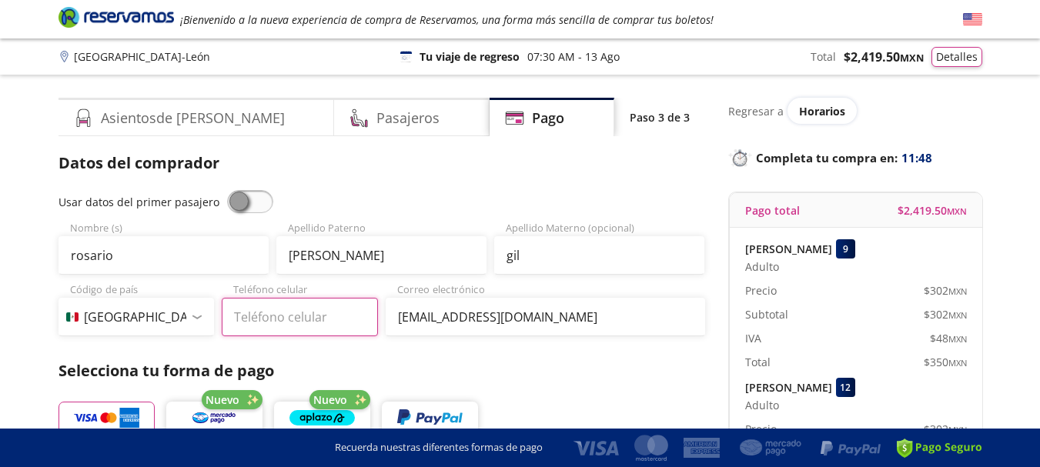
click at [274, 312] on input "Teléfono celular" at bounding box center [300, 317] width 156 height 38
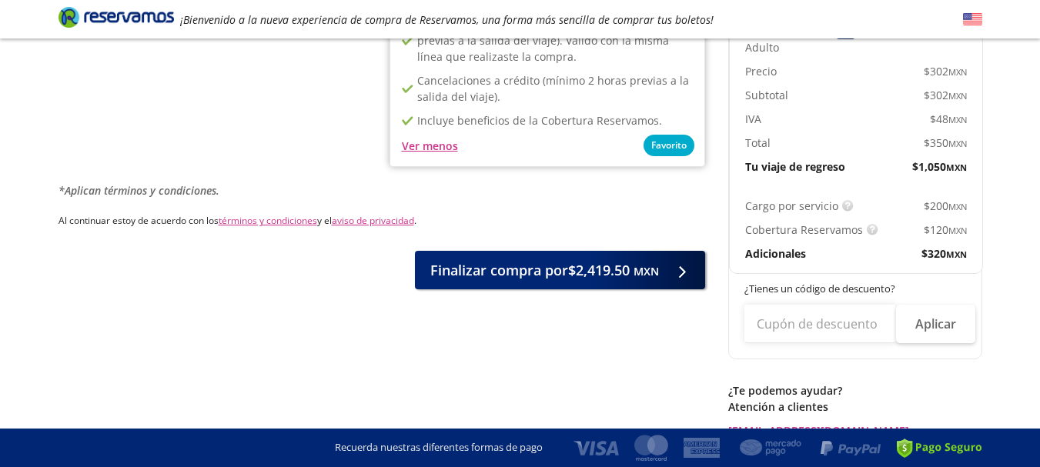
scroll to position [965, 0]
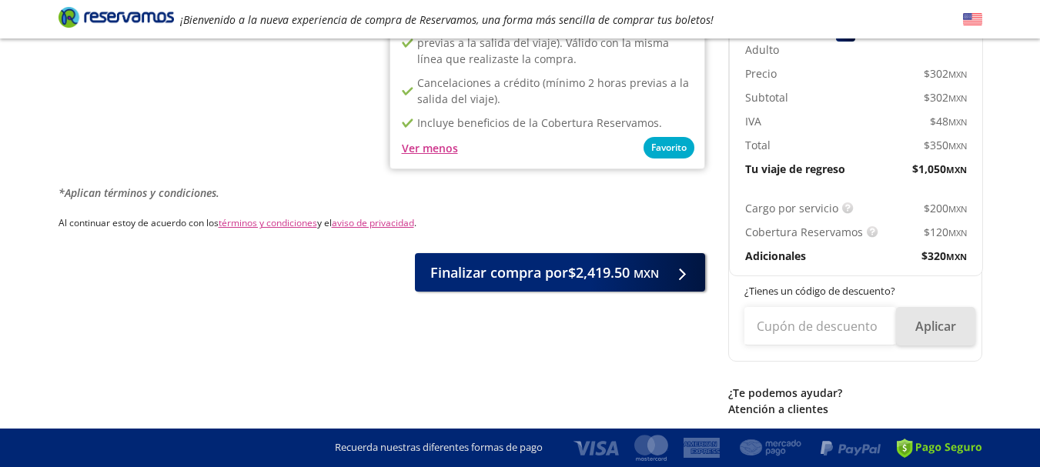
type input "33 3189 0567"
click at [929, 312] on button "Aplicar" at bounding box center [935, 326] width 79 height 38
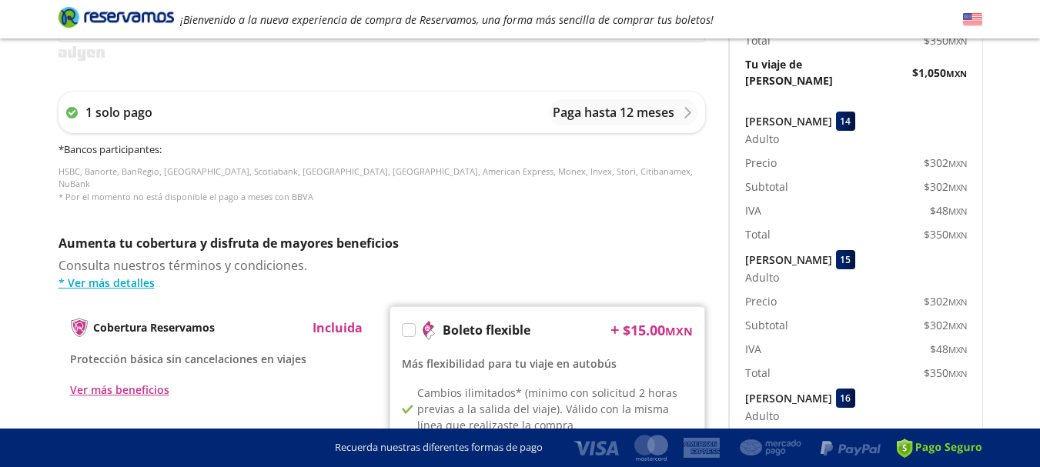
scroll to position [0, 0]
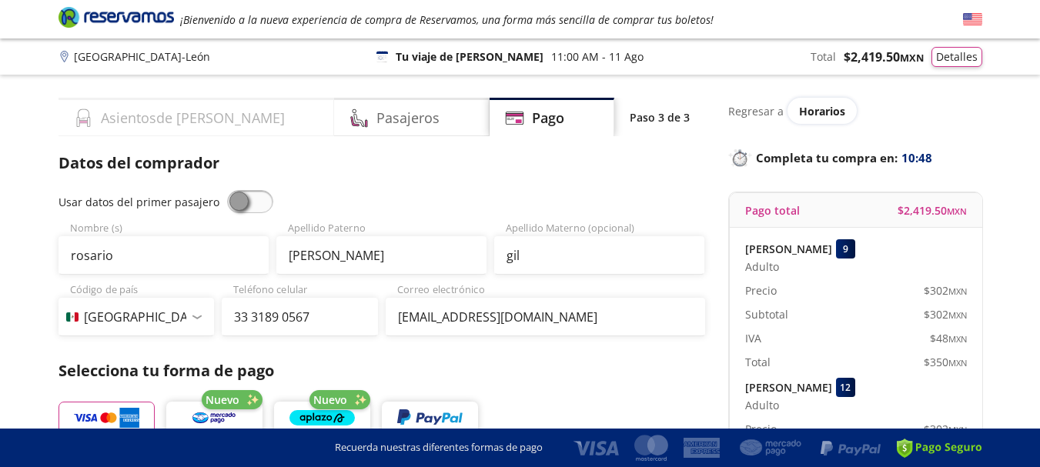
click at [175, 117] on h4 "Asientos de [PERSON_NAME]" at bounding box center [193, 118] width 184 height 21
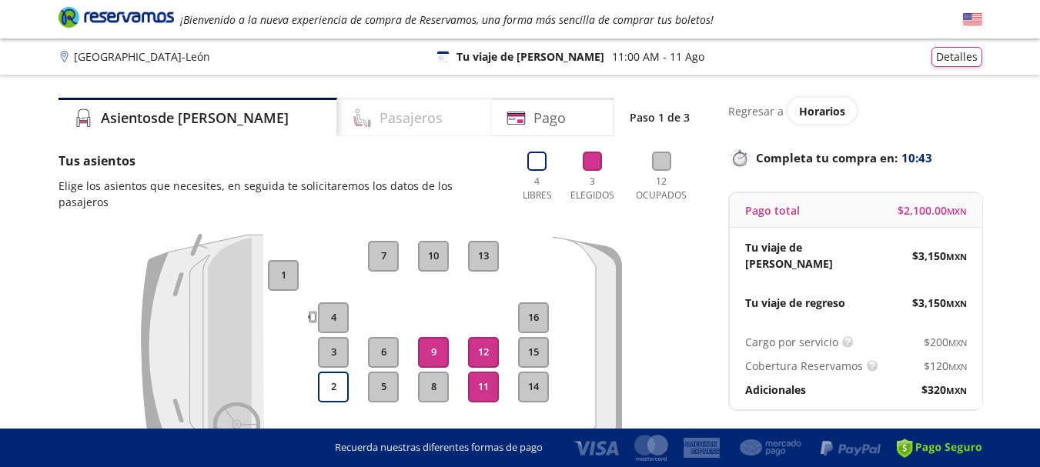
click at [356, 130] on div "Pasajeros" at bounding box center [414, 117] width 154 height 38
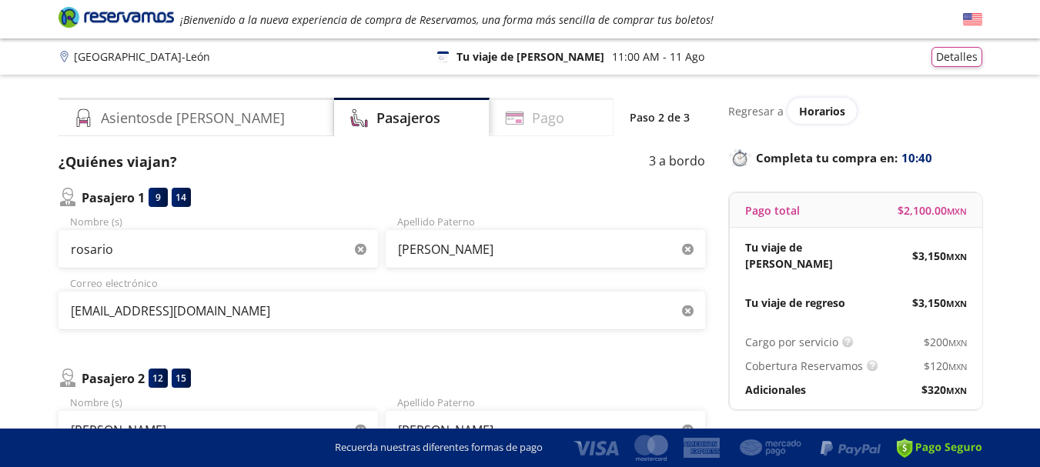
click at [505, 122] on icon at bounding box center [514, 118] width 19 height 19
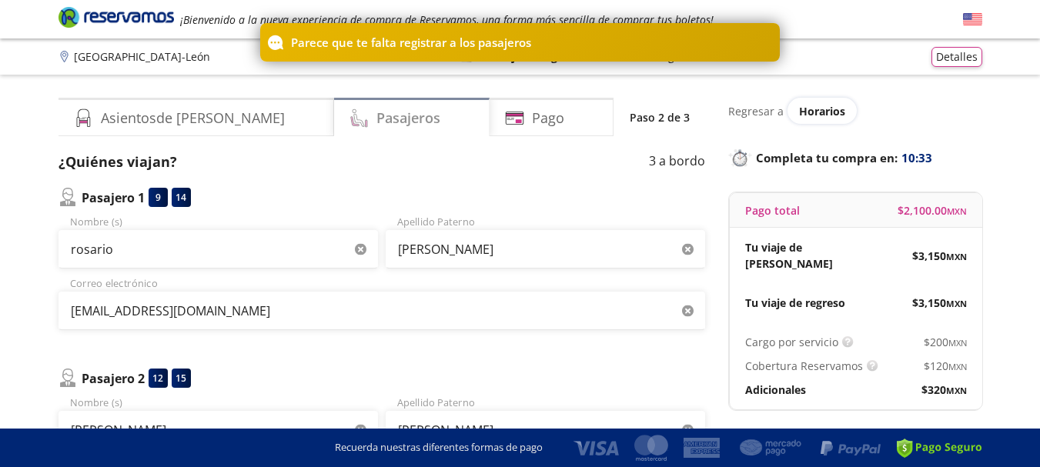
click at [334, 119] on div "Pasajeros" at bounding box center [411, 117] width 155 height 38
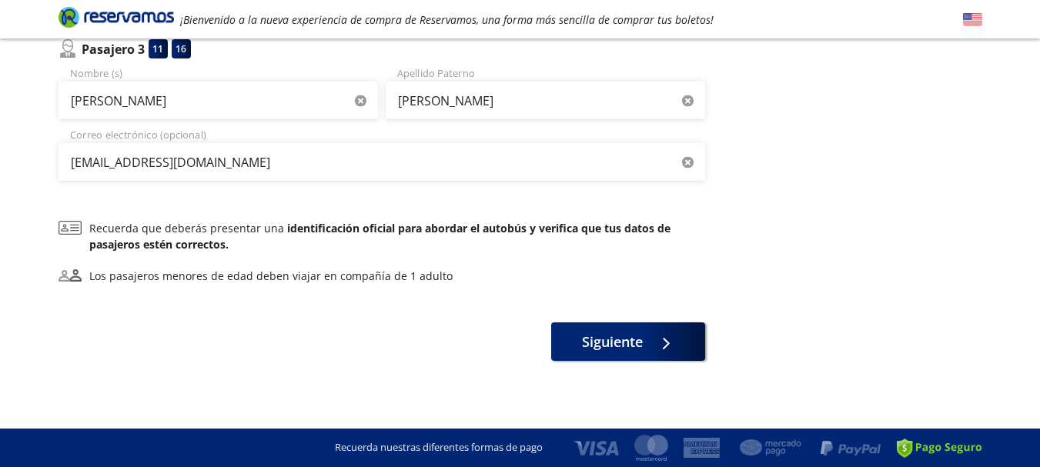
scroll to position [512, 0]
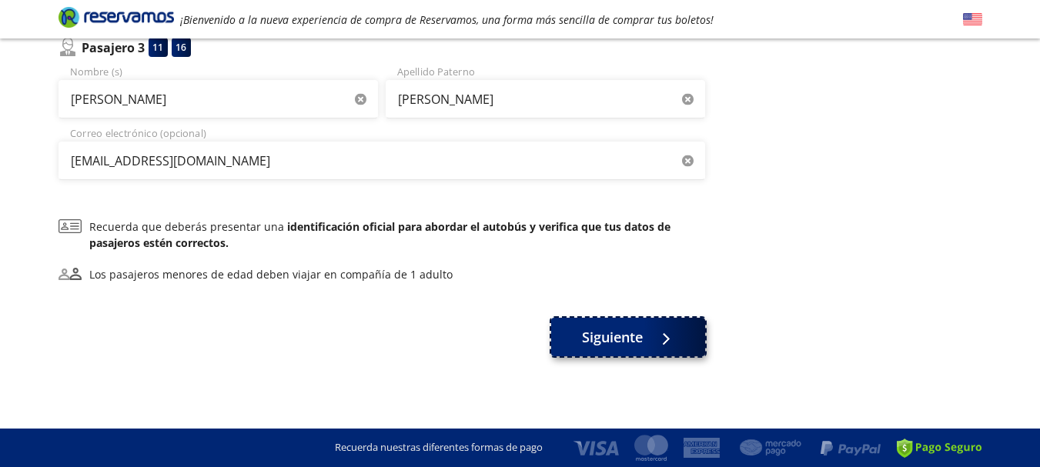
click at [640, 342] on span "Siguiente" at bounding box center [612, 337] width 61 height 21
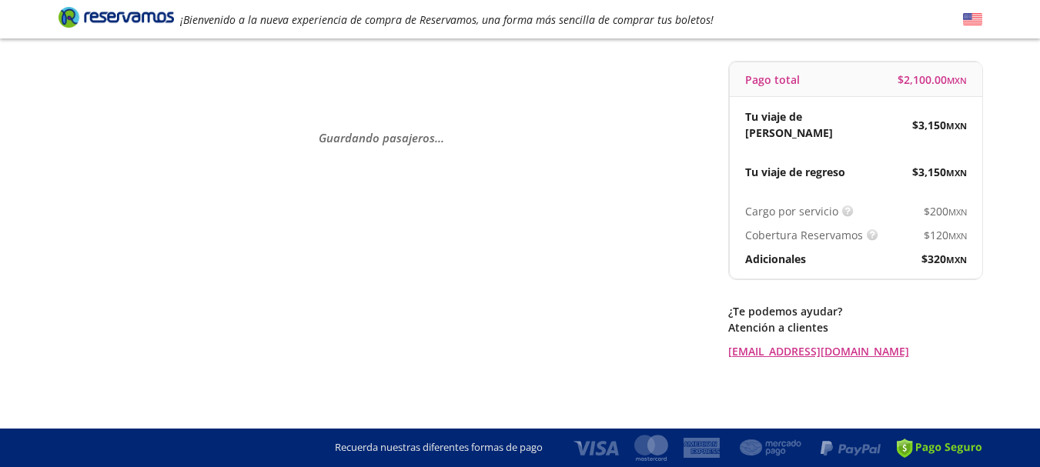
scroll to position [0, 0]
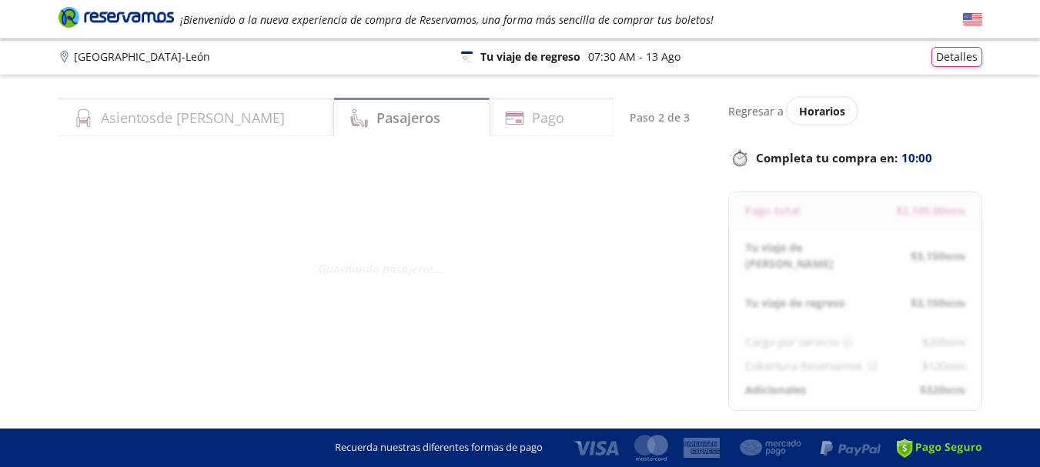
select select "MX"
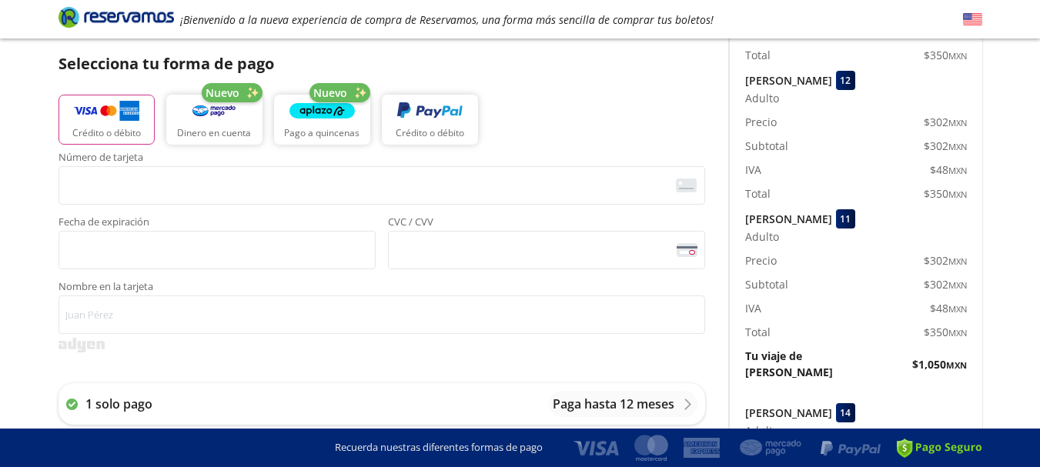
scroll to position [312, 0]
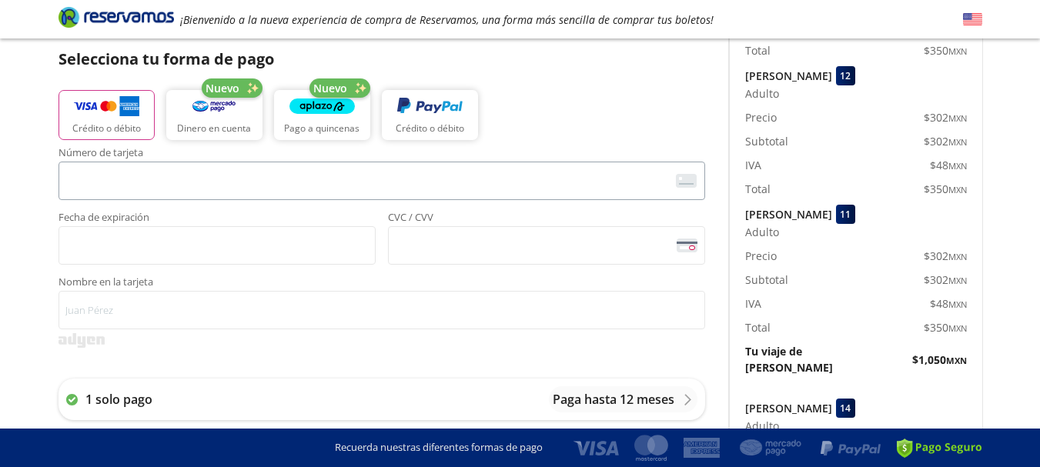
click at [406, 197] on span "<p>Your browser does not support iframes.</p>" at bounding box center [381, 181] width 647 height 38
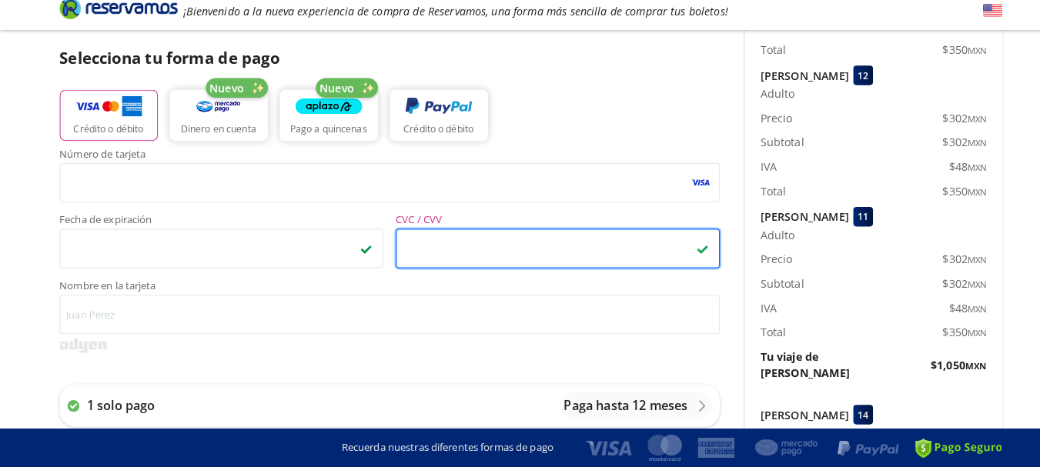
scroll to position [304, 0]
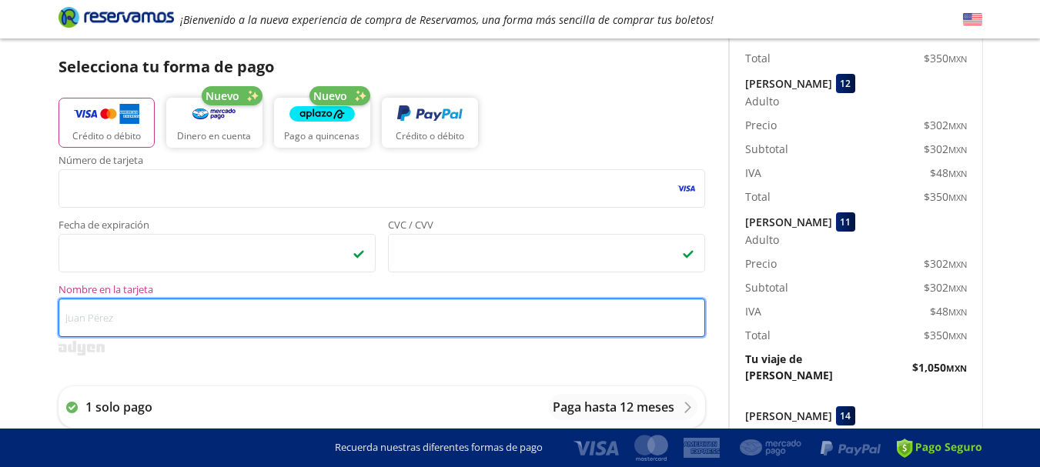
click at [103, 326] on input "Nombre en la tarjeta" at bounding box center [381, 318] width 647 height 38
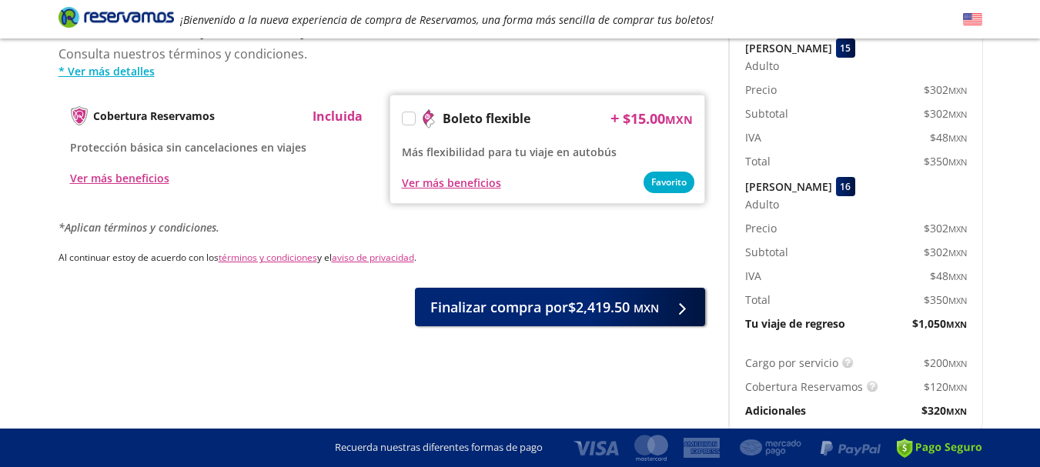
scroll to position [813, 0]
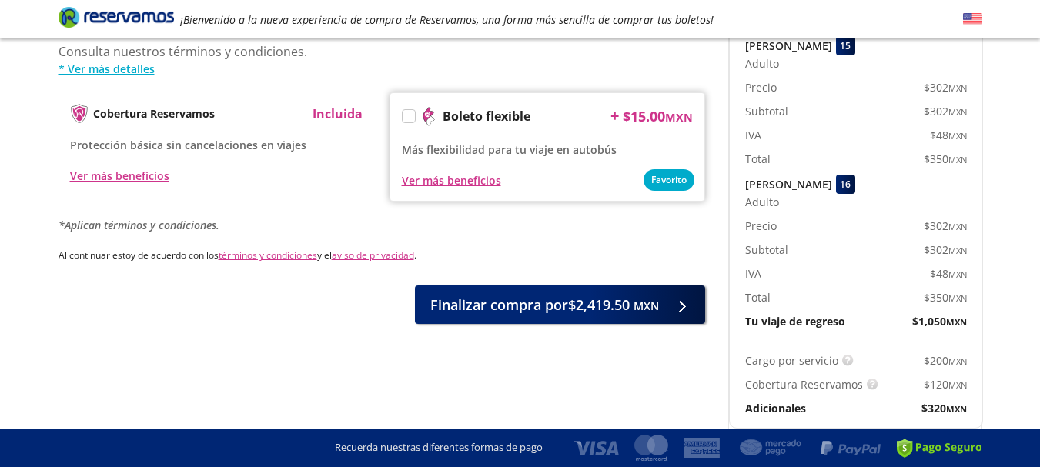
type input "[PERSON_NAME] [PERSON_NAME]"
click at [415, 109] on div at bounding box center [409, 116] width 14 height 14
click at [412, 110] on label at bounding box center [409, 116] width 12 height 12
click at [412, 114] on input "Boleto flexible" at bounding box center [408, 119] width 10 height 10
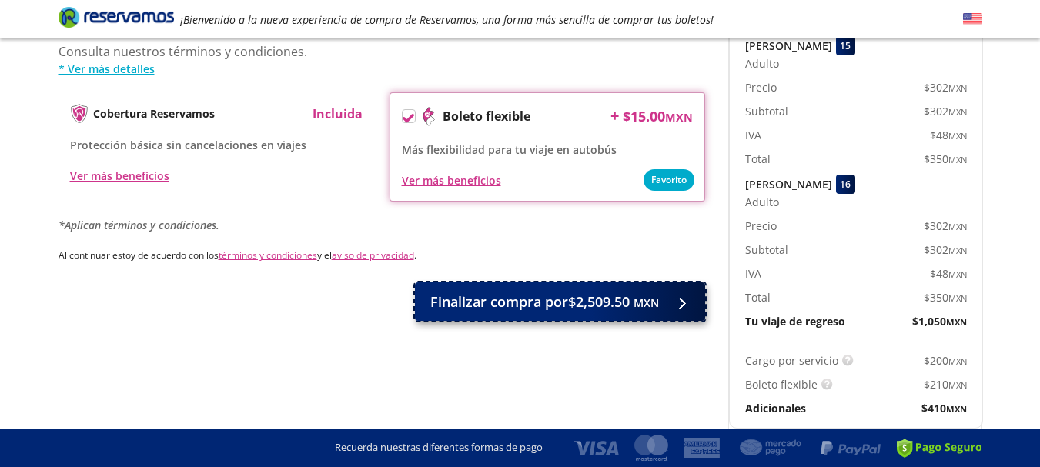
click at [497, 292] on span "Finalizar compra por $2,509.50 MXN" at bounding box center [544, 302] width 229 height 21
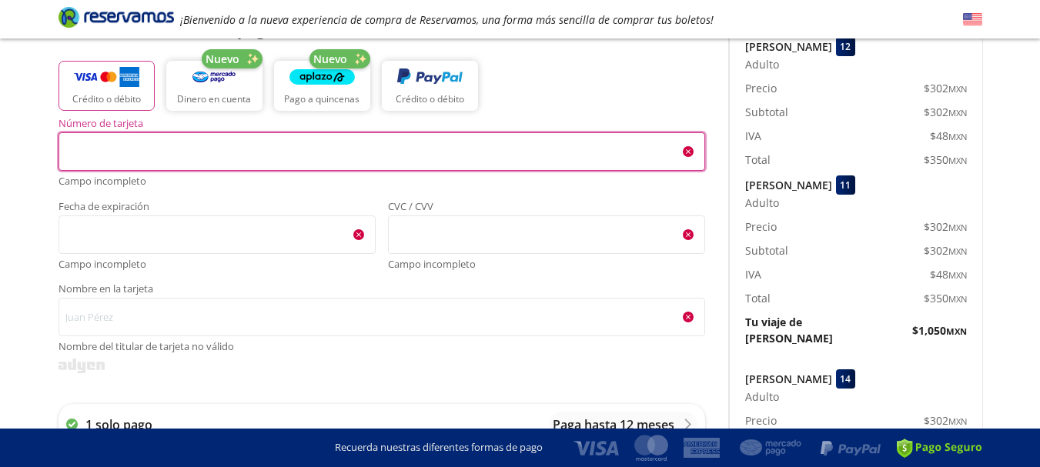
scroll to position [352, 0]
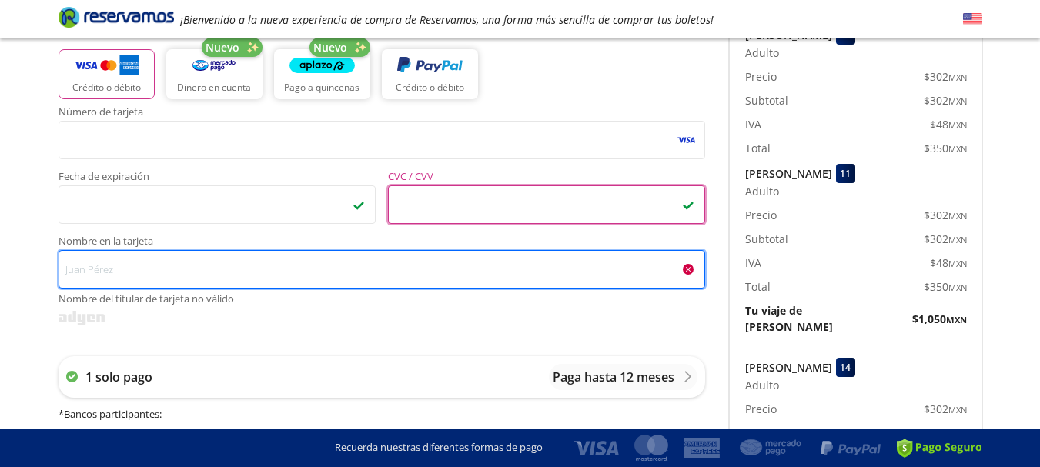
click at [356, 267] on input "Nombre en la tarjeta Nombre del titular de tarjeta no válido" at bounding box center [381, 269] width 647 height 38
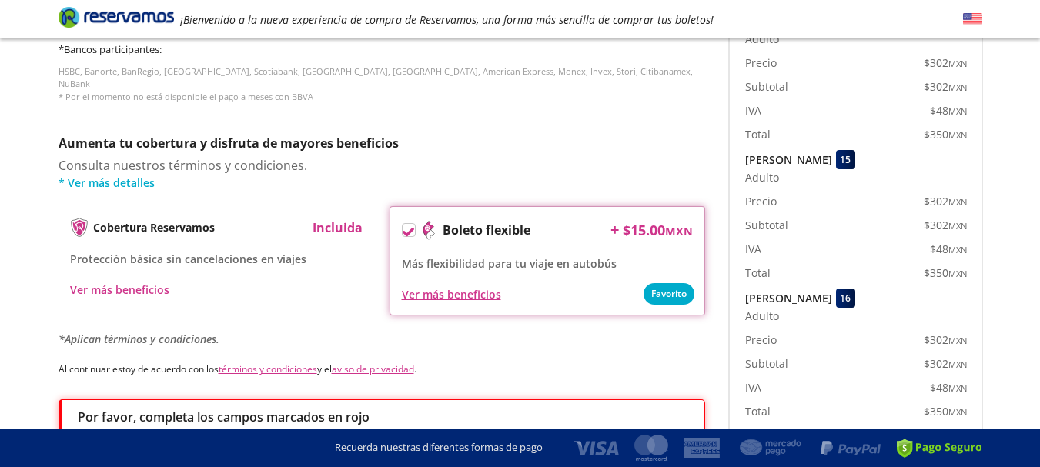
scroll to position [850, 0]
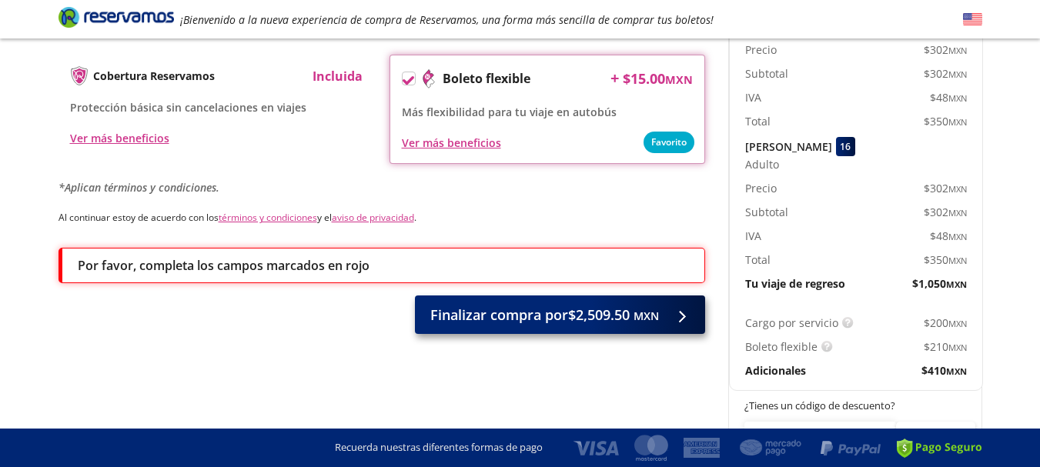
type input "[PERSON_NAME] [PERSON_NAME]"
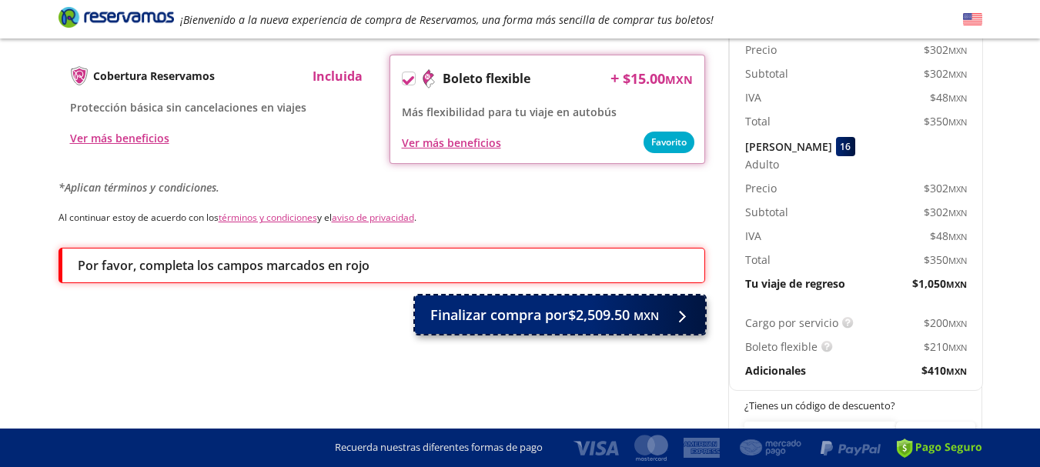
click at [650, 309] on small "MXN" at bounding box center [645, 316] width 25 height 15
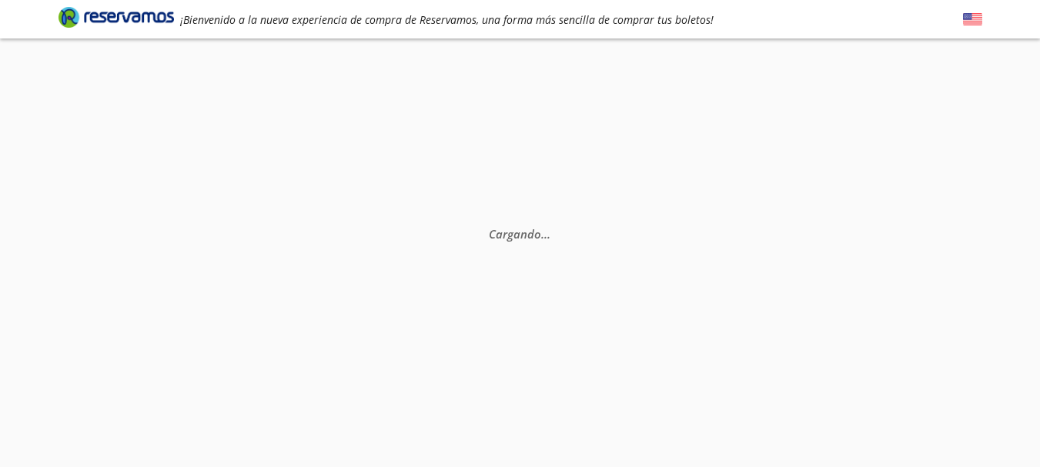
scroll to position [0, 0]
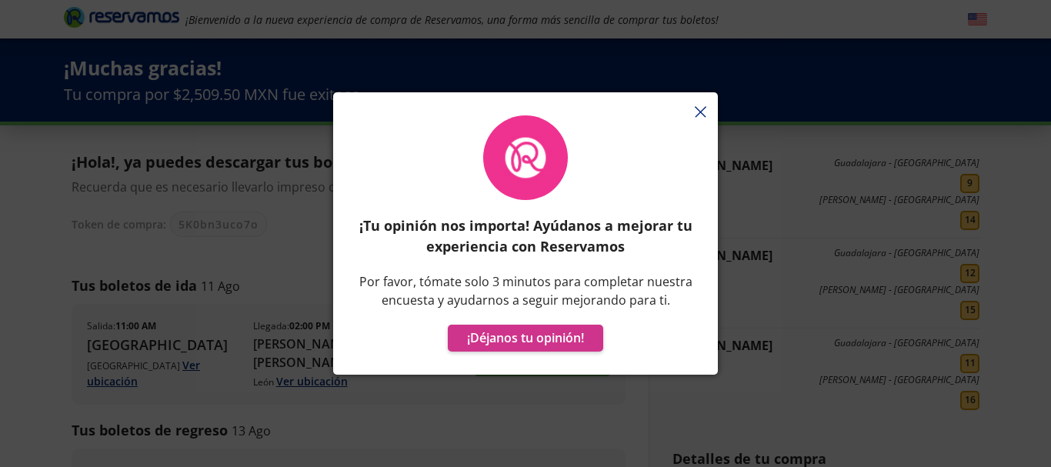
click at [703, 109] on div "¡Tu opinión nos importa! Ayúdanos a mejorar tu experiencia con Reservamos Por f…" at bounding box center [525, 241] width 385 height 267
click at [700, 109] on div "¡Tu opinión nos importa! Ayúdanos a mejorar tu experiencia con Reservamos Por f…" at bounding box center [525, 241] width 385 height 267
click at [700, 107] on icon "button" at bounding box center [701, 112] width 12 height 12
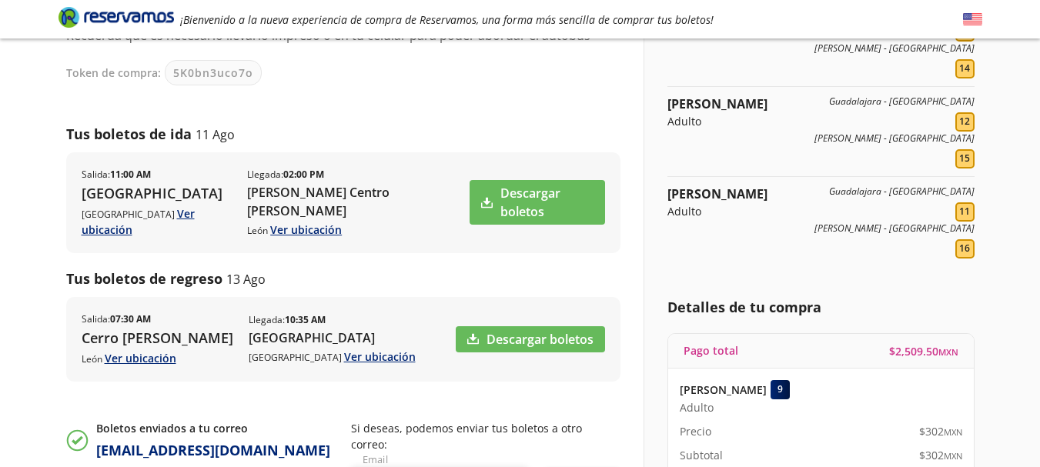
scroll to position [154, 0]
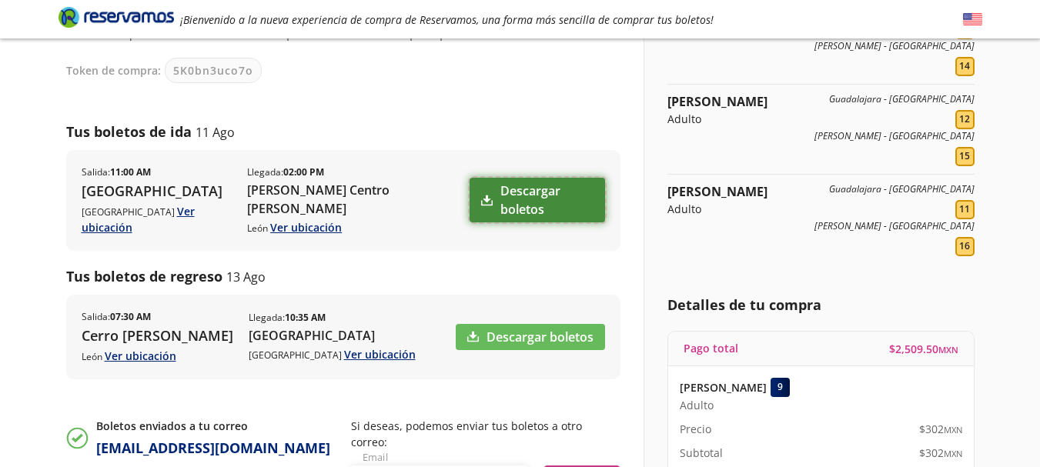
click at [518, 187] on link "Descargar boletos" at bounding box center [536, 200] width 135 height 45
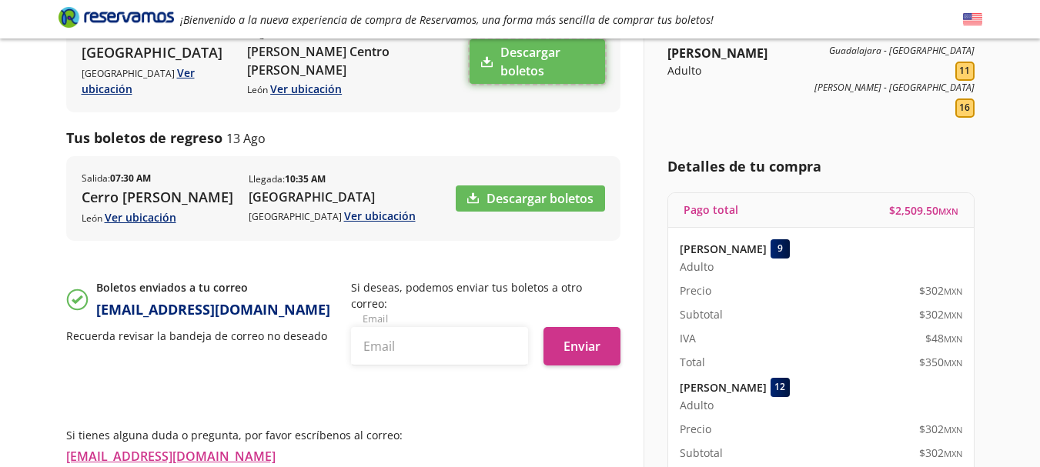
scroll to position [308, 0]
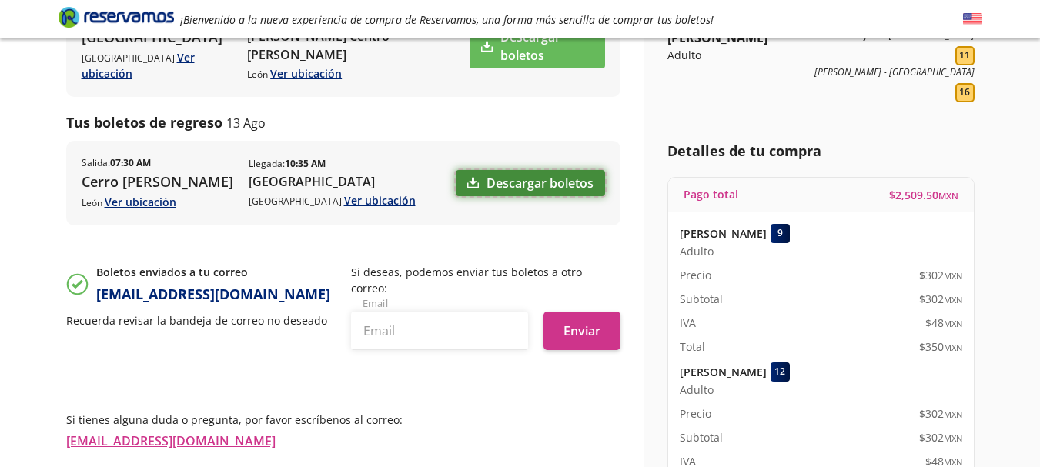
click at [583, 170] on link "Descargar boletos" at bounding box center [530, 183] width 149 height 26
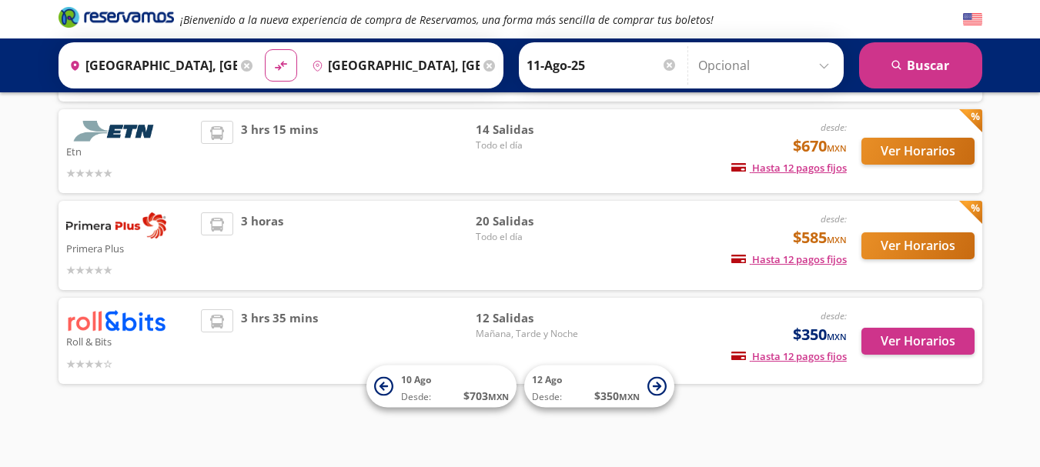
scroll to position [188, 0]
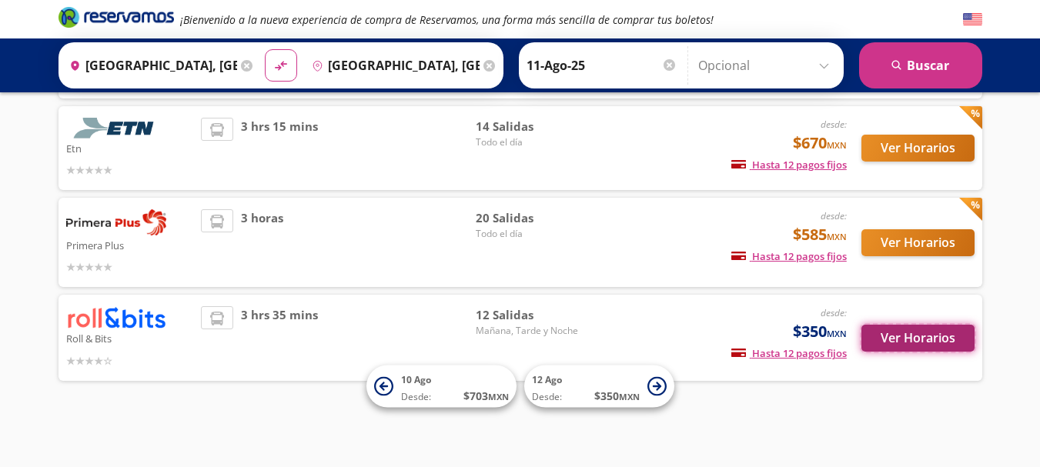
click at [895, 334] on button "Ver Horarios" at bounding box center [917, 338] width 113 height 27
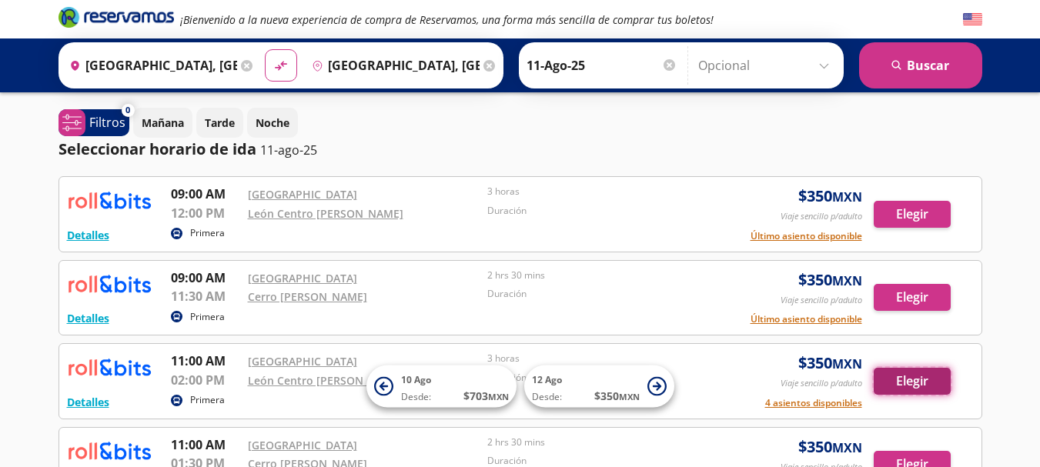
click at [907, 376] on button "Elegir" at bounding box center [912, 381] width 77 height 27
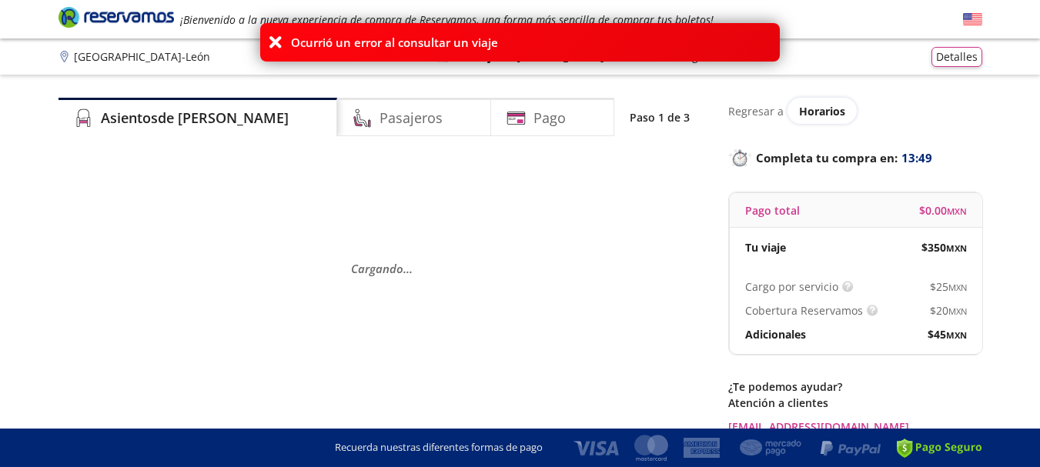
click at [270, 42] on icon at bounding box center [275, 42] width 15 height 15
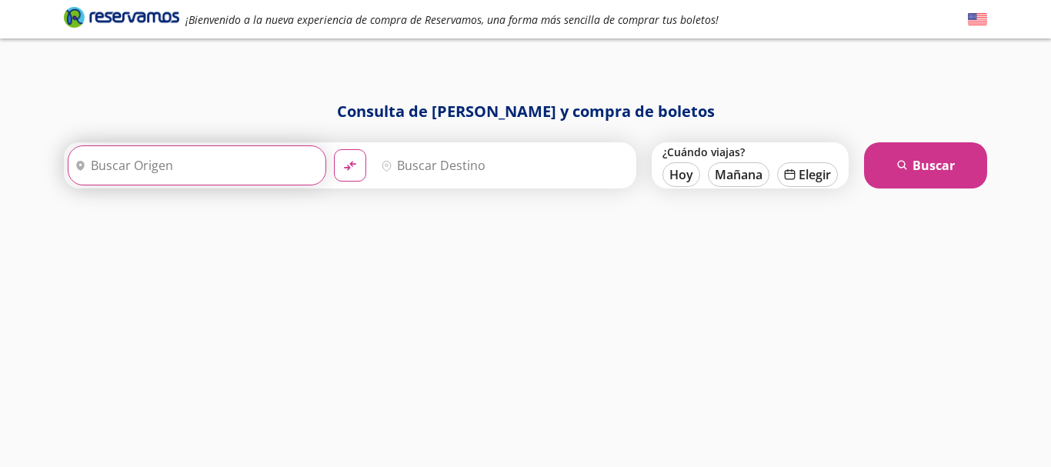
click at [302, 169] on input "Origen" at bounding box center [194, 165] width 253 height 38
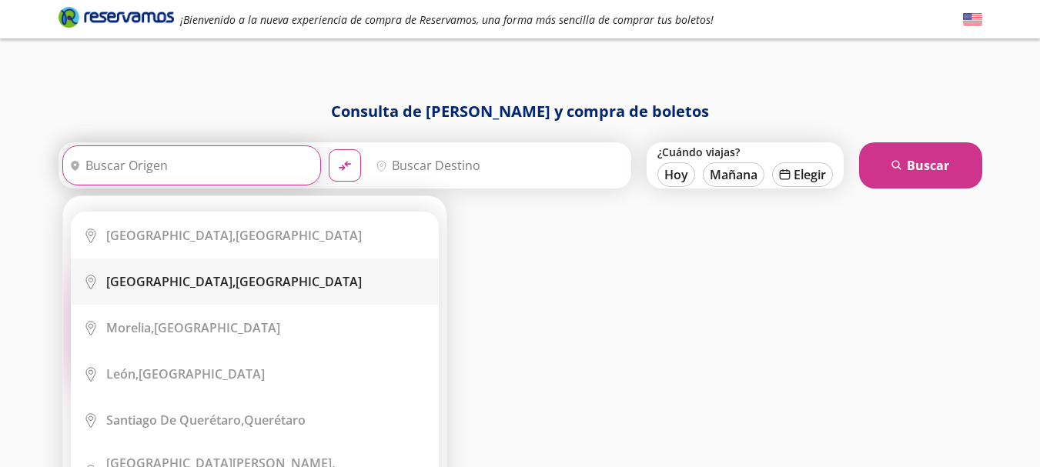
click at [194, 289] on div "Guadalajara, Jalisco" at bounding box center [234, 281] width 256 height 17
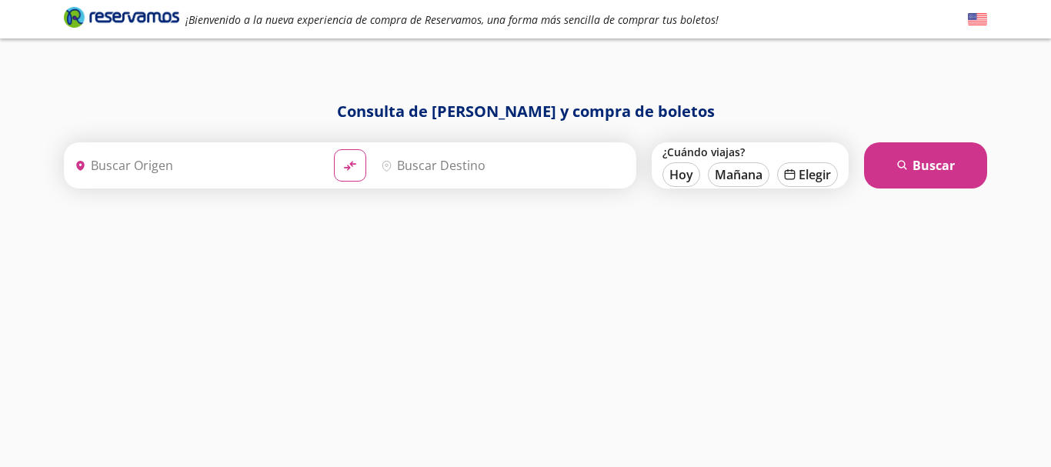
type input "[GEOGRAPHIC_DATA], [GEOGRAPHIC_DATA]"
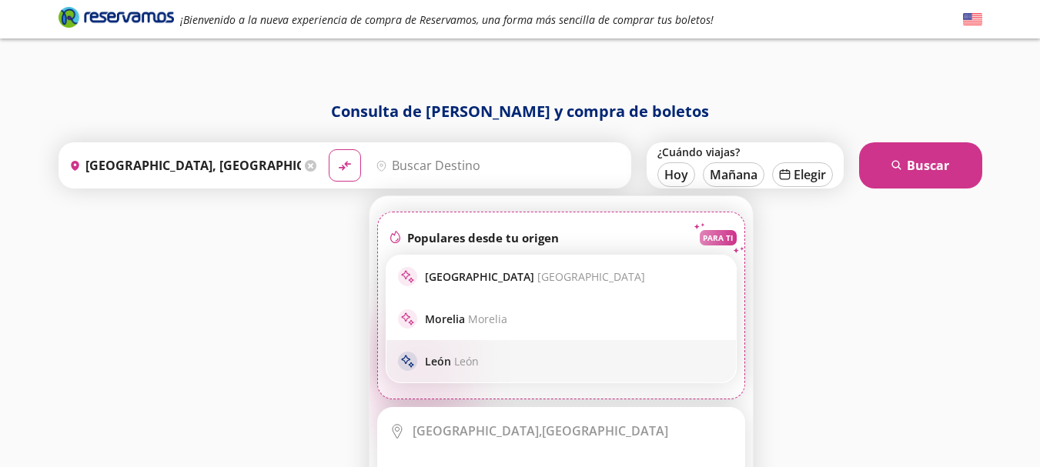
click at [454, 366] on span "León" at bounding box center [466, 361] width 25 height 15
type input "[GEOGRAPHIC_DATA], [GEOGRAPHIC_DATA]"
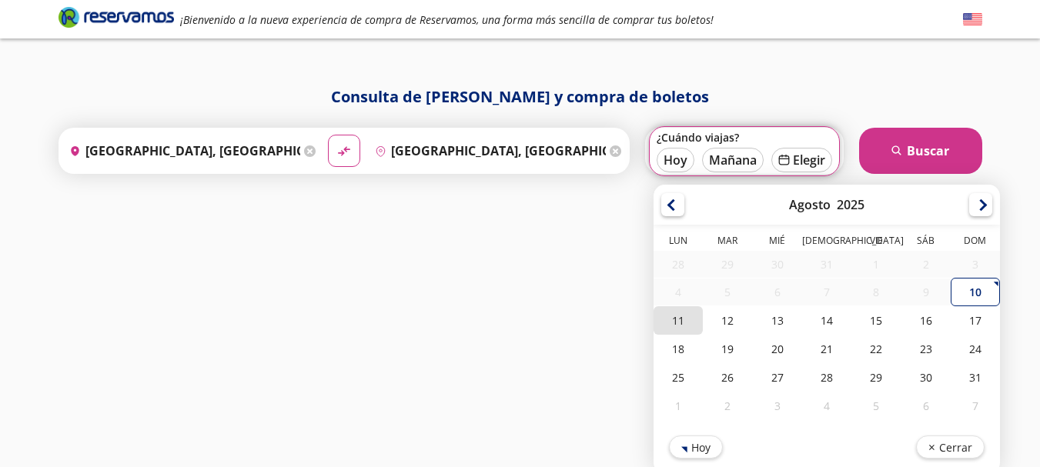
click at [678, 319] on div "11" at bounding box center [677, 320] width 49 height 28
type input "11-Ago-25"
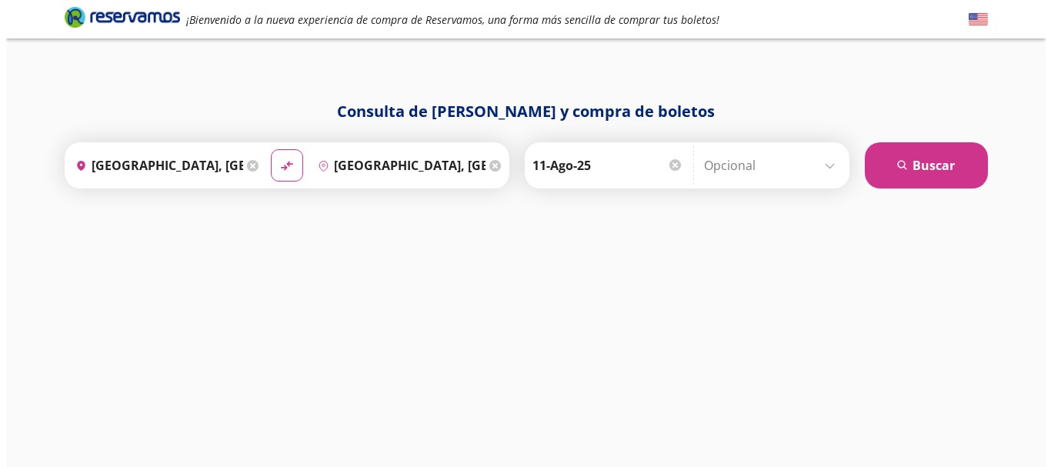
scroll to position [0, 0]
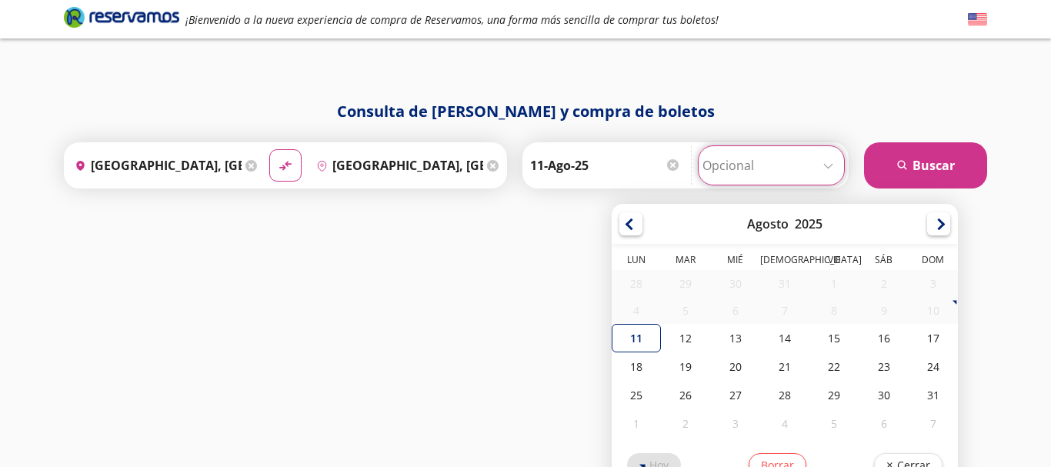
click at [824, 165] on input "Opcional" at bounding box center [772, 165] width 138 height 38
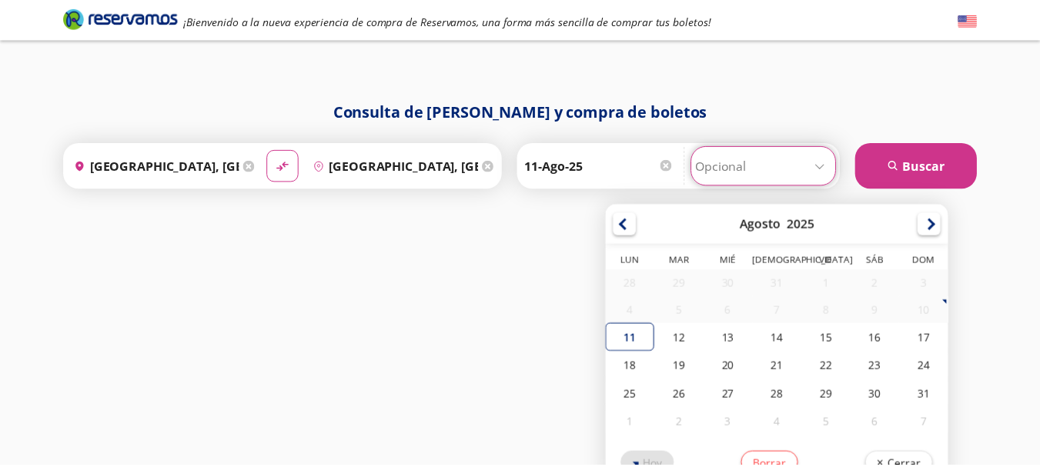
scroll to position [18, 0]
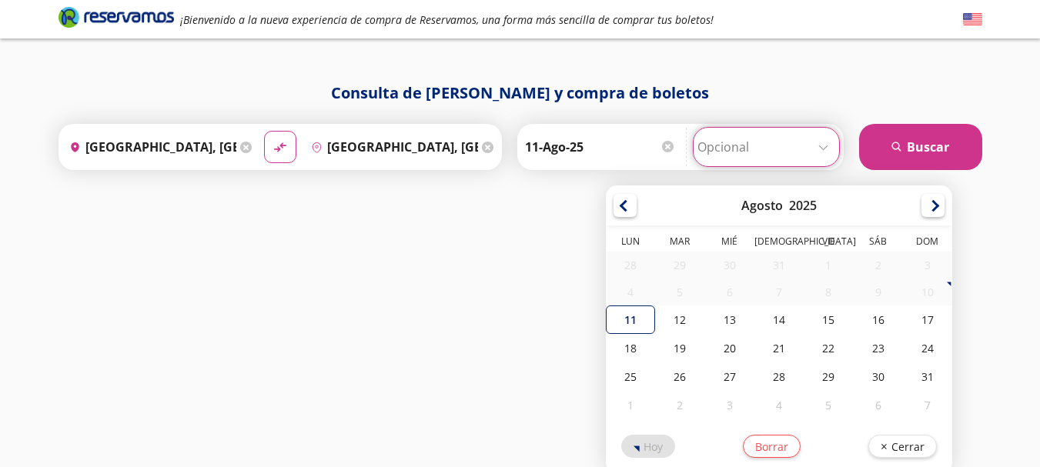
click at [615, 319] on div "11" at bounding box center [630, 320] width 49 height 28
type input "11-Ago-25"
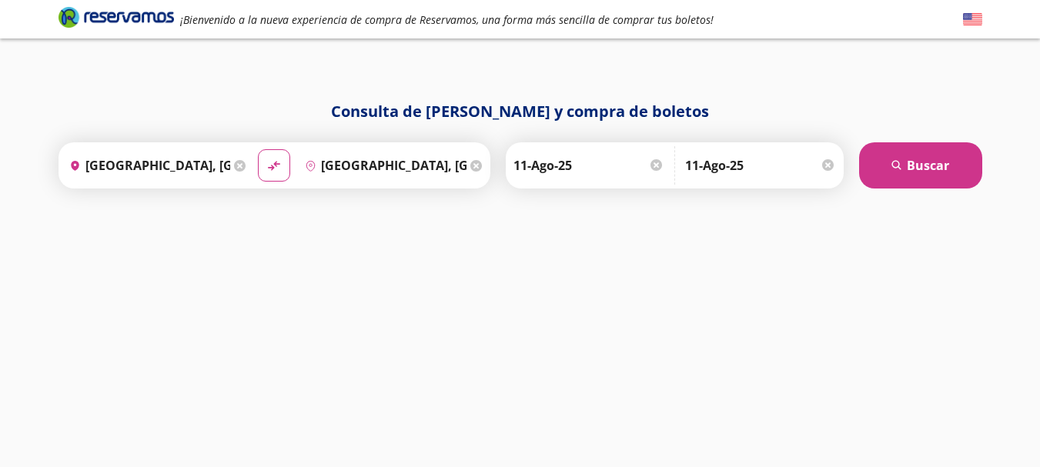
scroll to position [0, 0]
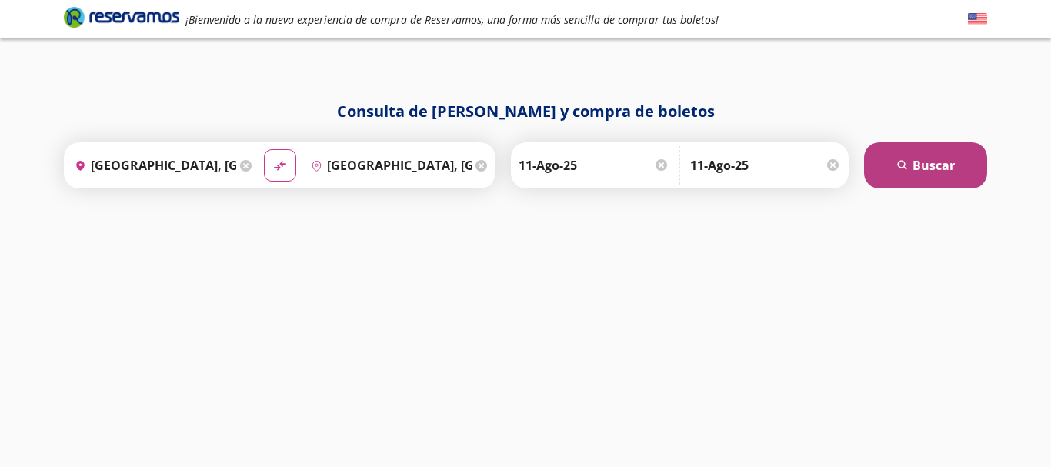
click at [938, 155] on button "search [GEOGRAPHIC_DATA]" at bounding box center [925, 165] width 123 height 46
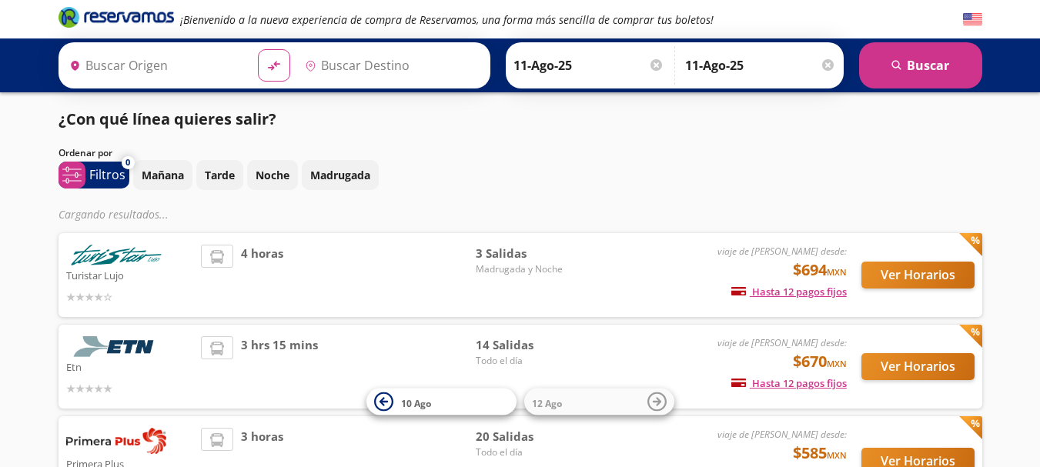
type input "[GEOGRAPHIC_DATA], [GEOGRAPHIC_DATA]"
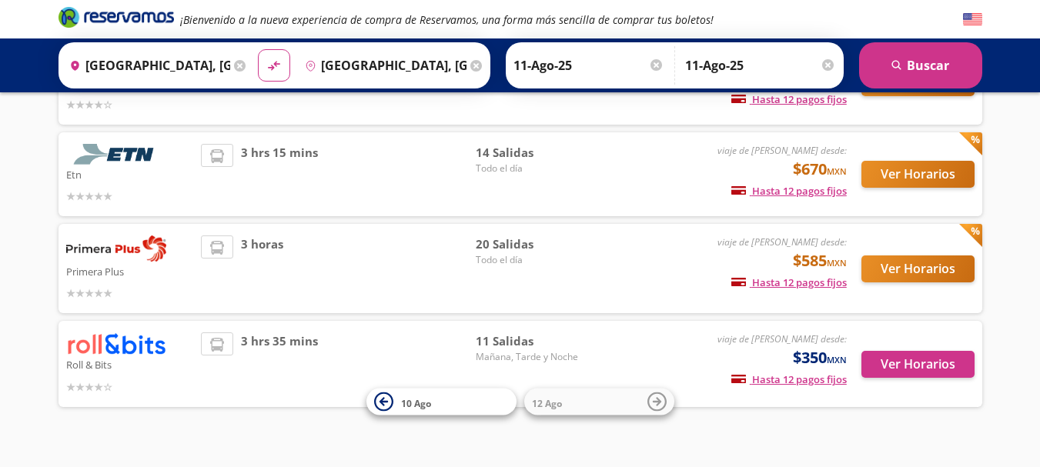
scroll to position [201, 0]
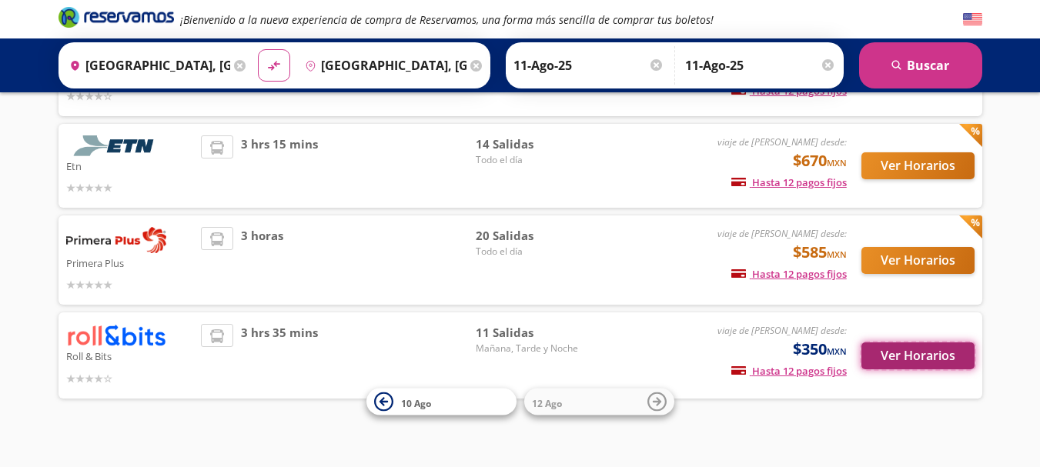
click at [937, 352] on button "Ver Horarios" at bounding box center [917, 355] width 113 height 27
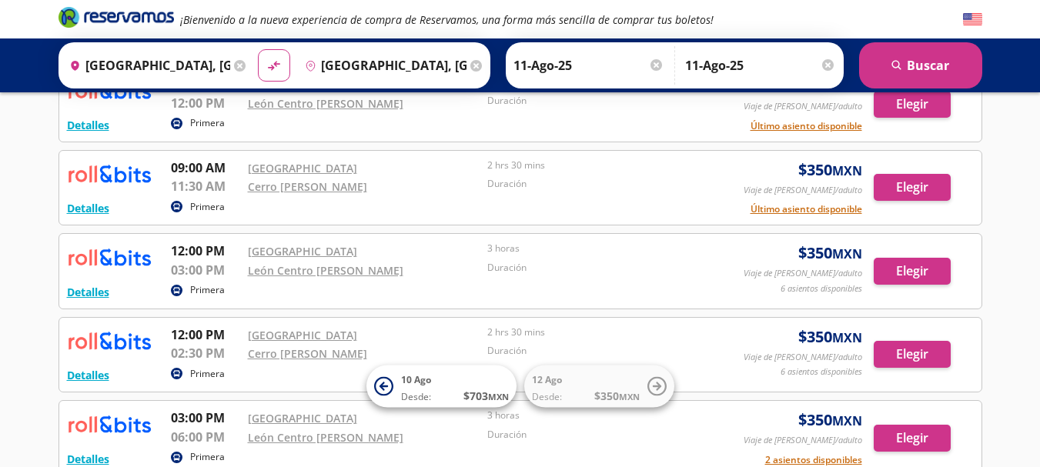
scroll to position [115, 0]
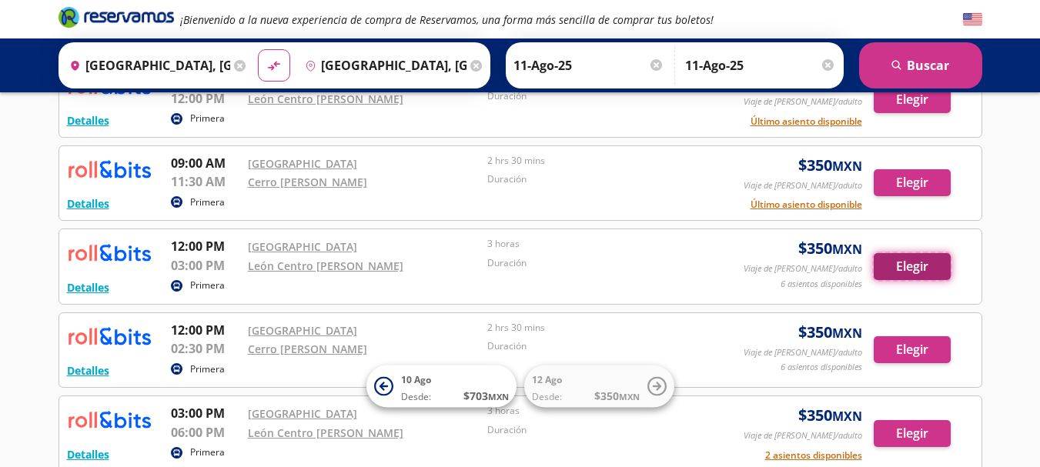
click at [877, 262] on button "Elegir" at bounding box center [912, 266] width 77 height 27
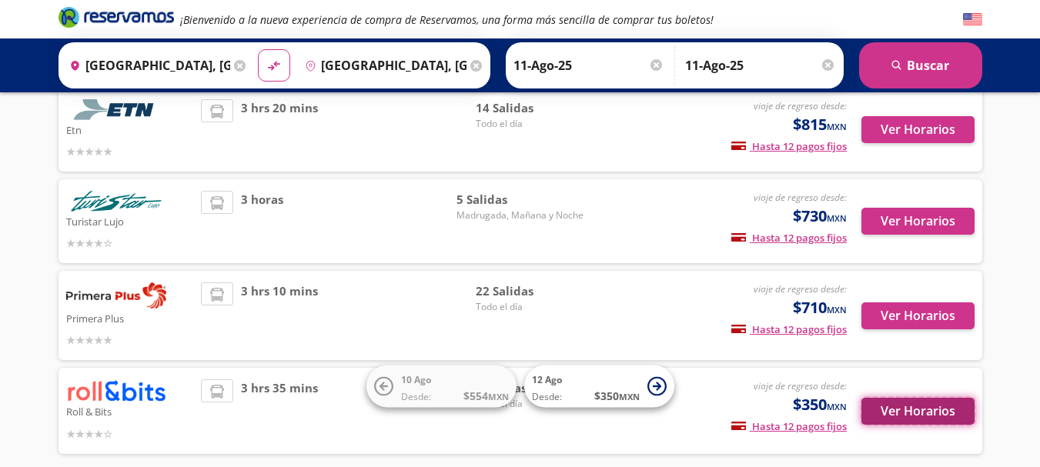
click at [927, 412] on button "Ver Horarios" at bounding box center [917, 411] width 113 height 27
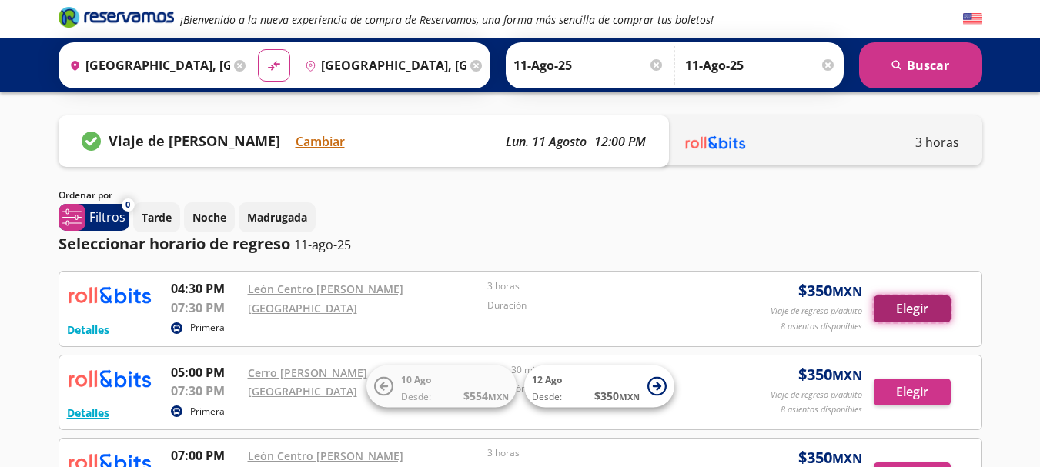
click at [923, 303] on button "Elegir" at bounding box center [912, 309] width 77 height 27
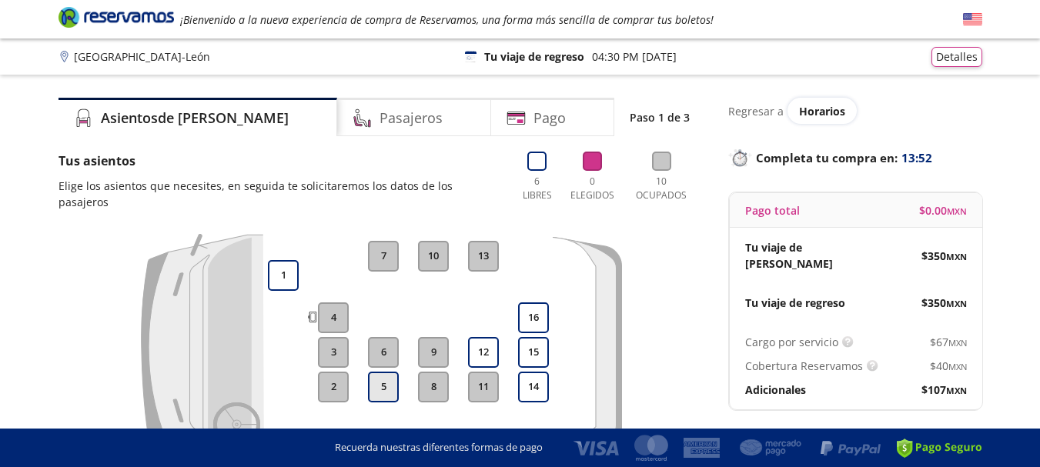
click at [386, 372] on button "5" at bounding box center [383, 387] width 31 height 31
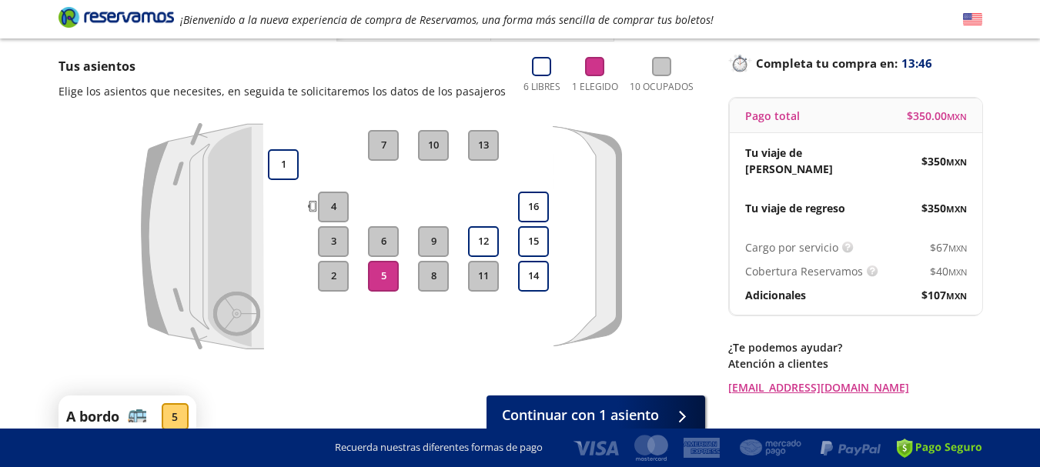
scroll to position [173, 0]
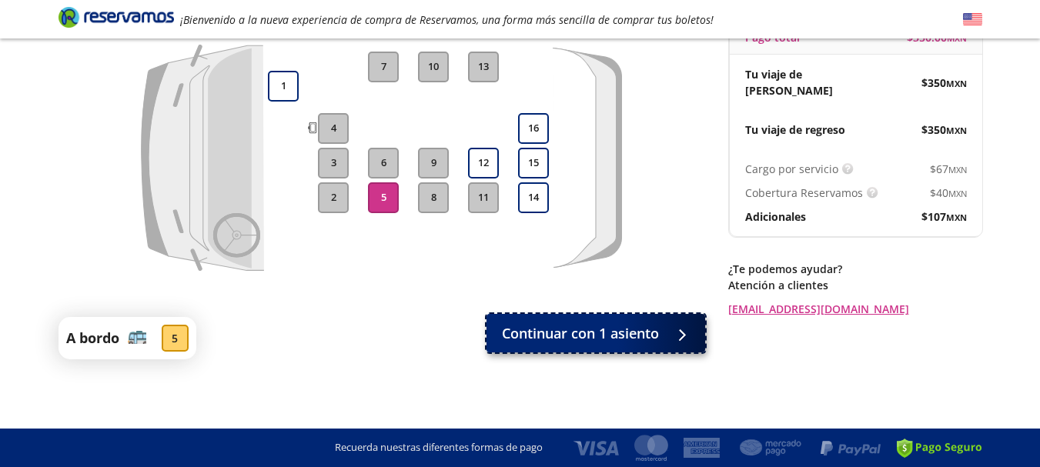
click at [673, 342] on div at bounding box center [678, 333] width 23 height 19
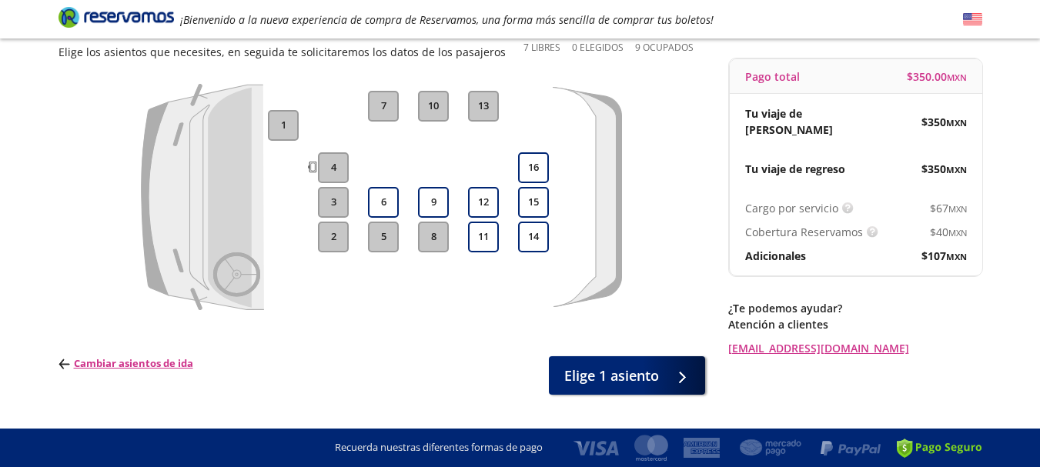
scroll to position [169, 0]
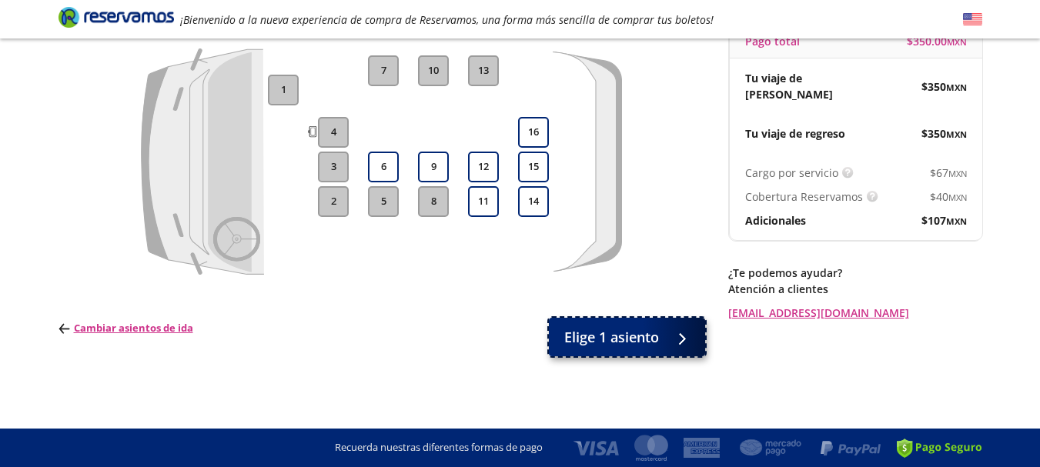
click at [667, 342] on div at bounding box center [678, 337] width 23 height 19
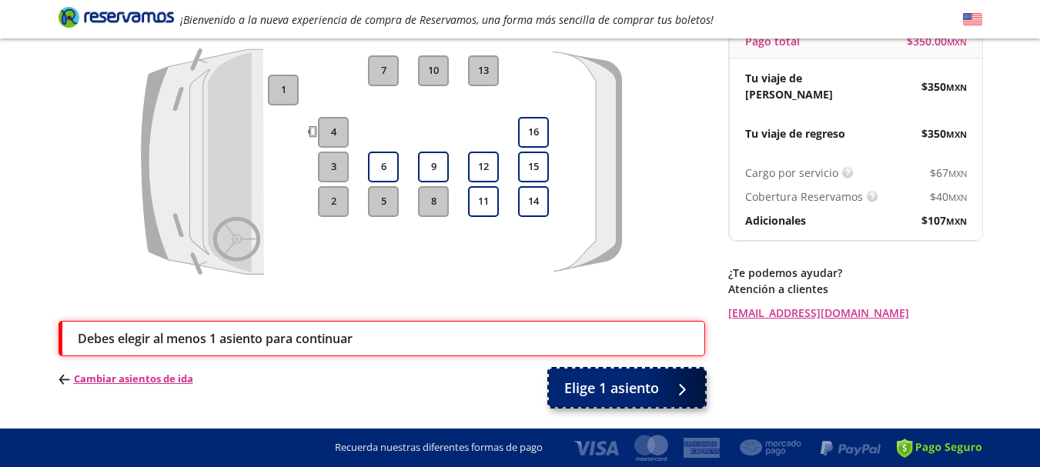
scroll to position [220, 0]
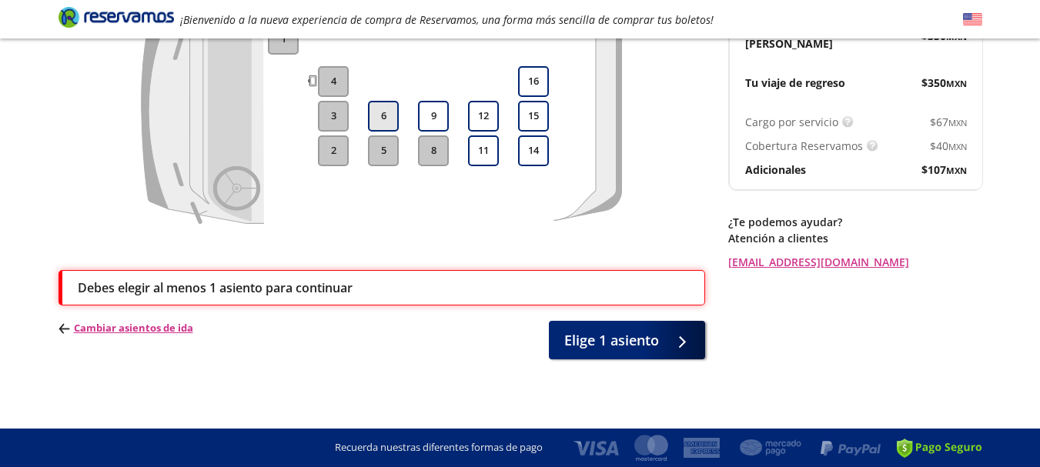
click at [384, 106] on button "6" at bounding box center [383, 116] width 31 height 31
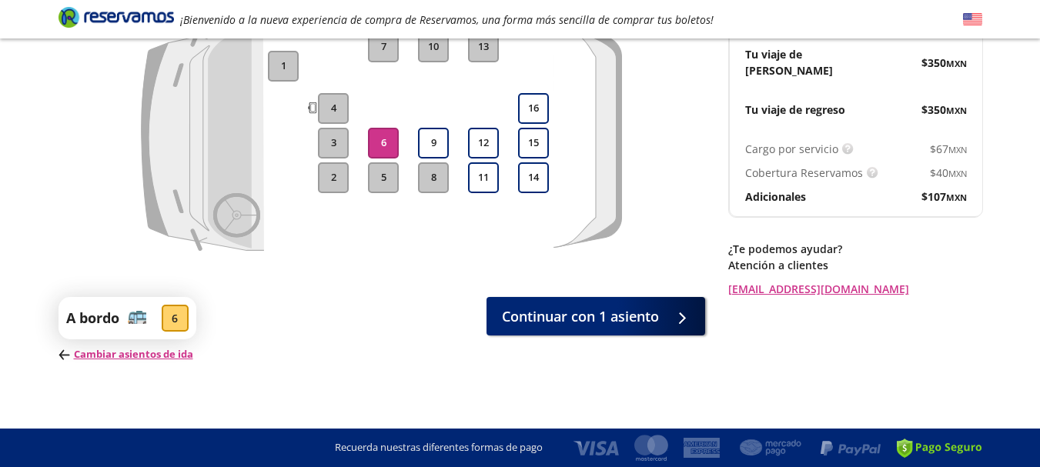
scroll to position [196, 0]
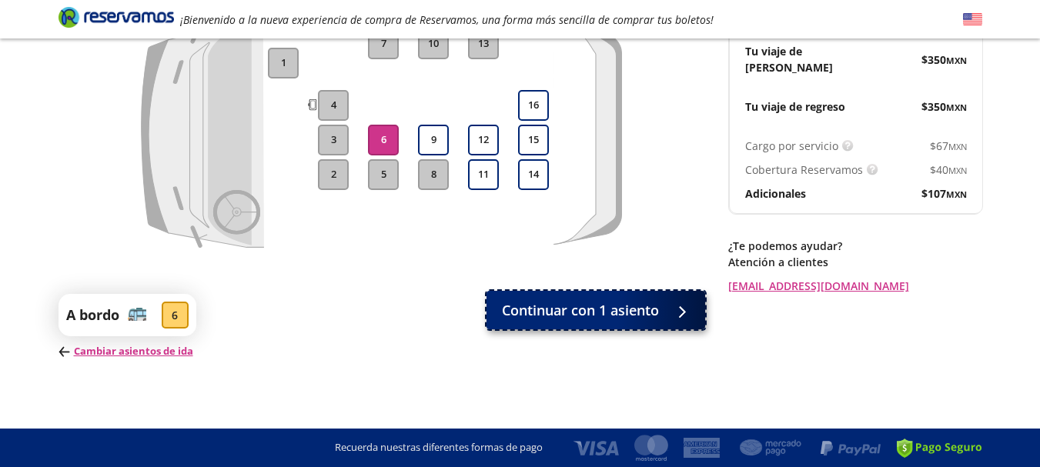
click at [640, 310] on span "Continuar con 1 asiento" at bounding box center [580, 310] width 157 height 21
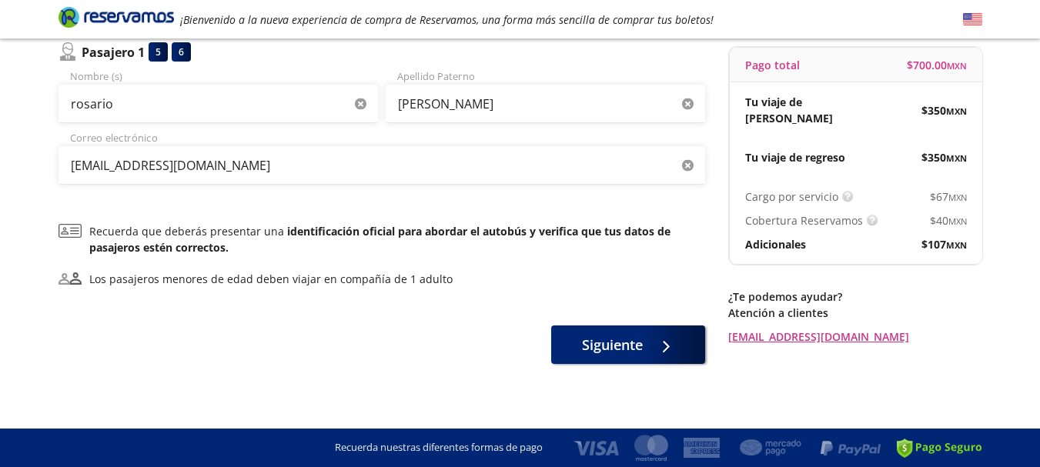
scroll to position [150, 0]
